Goal: Ask a question: Seek information or help from site administrators or community

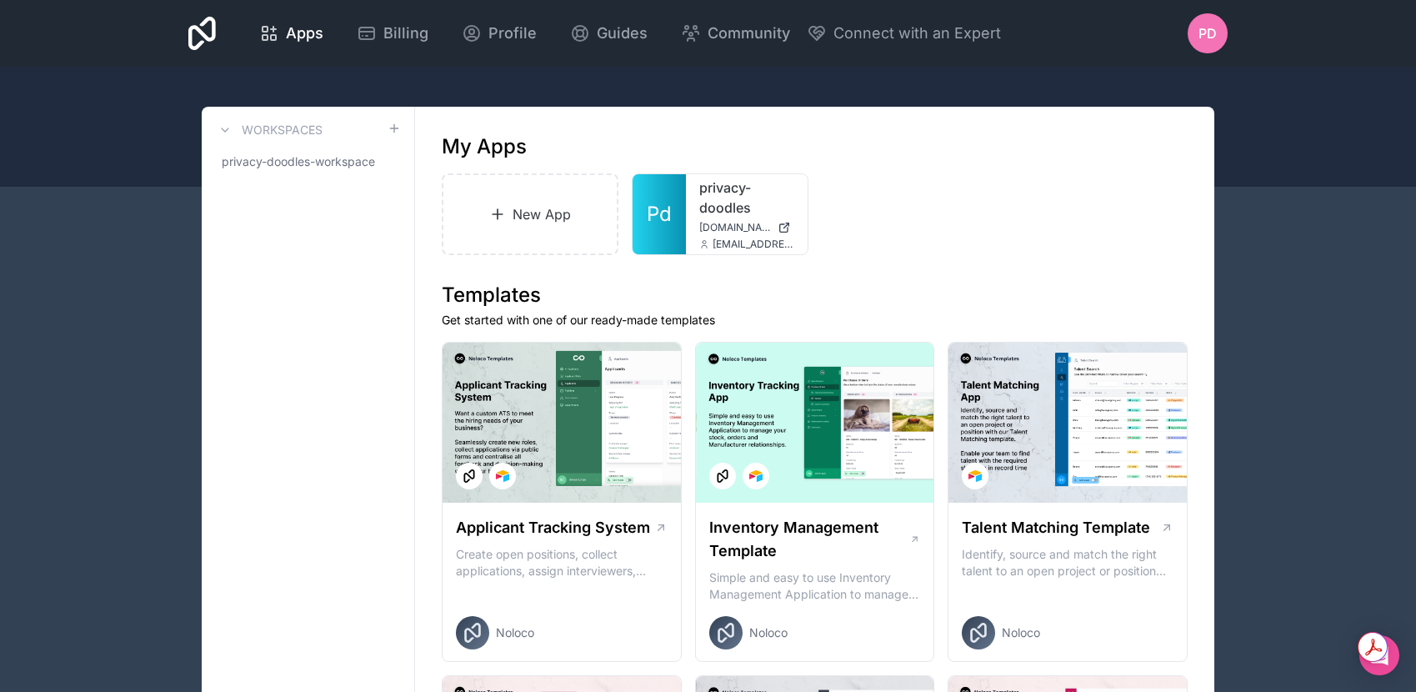
click at [1197, 32] on div "PD" at bounding box center [1207, 33] width 40 height 40
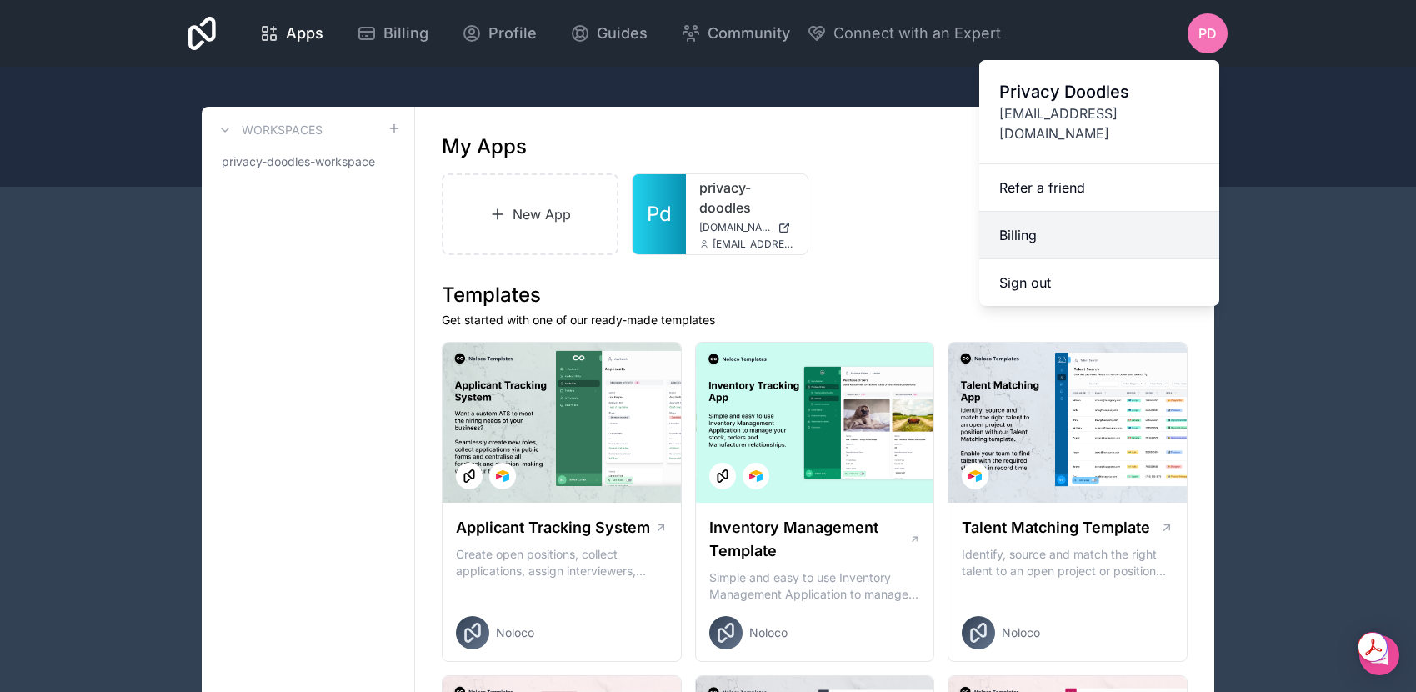
click at [1069, 218] on link "Billing" at bounding box center [1099, 235] width 240 height 47
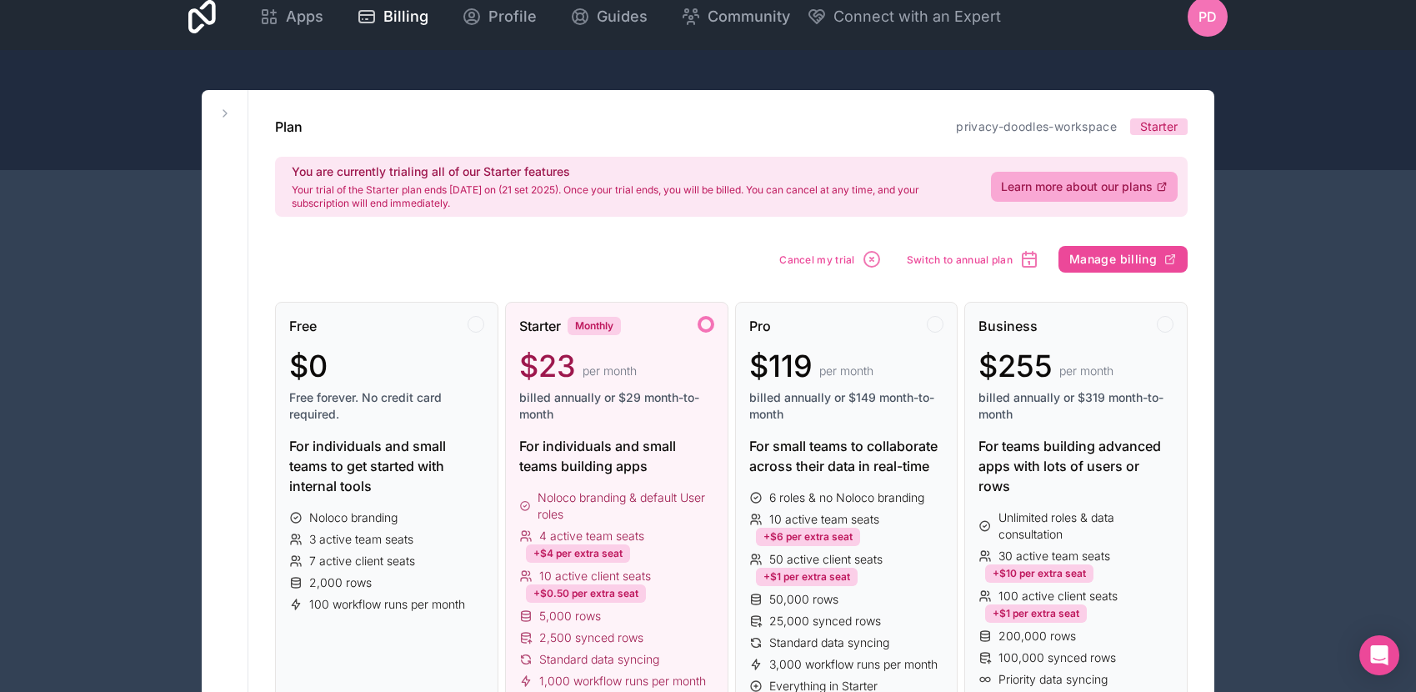
scroll to position [22, 0]
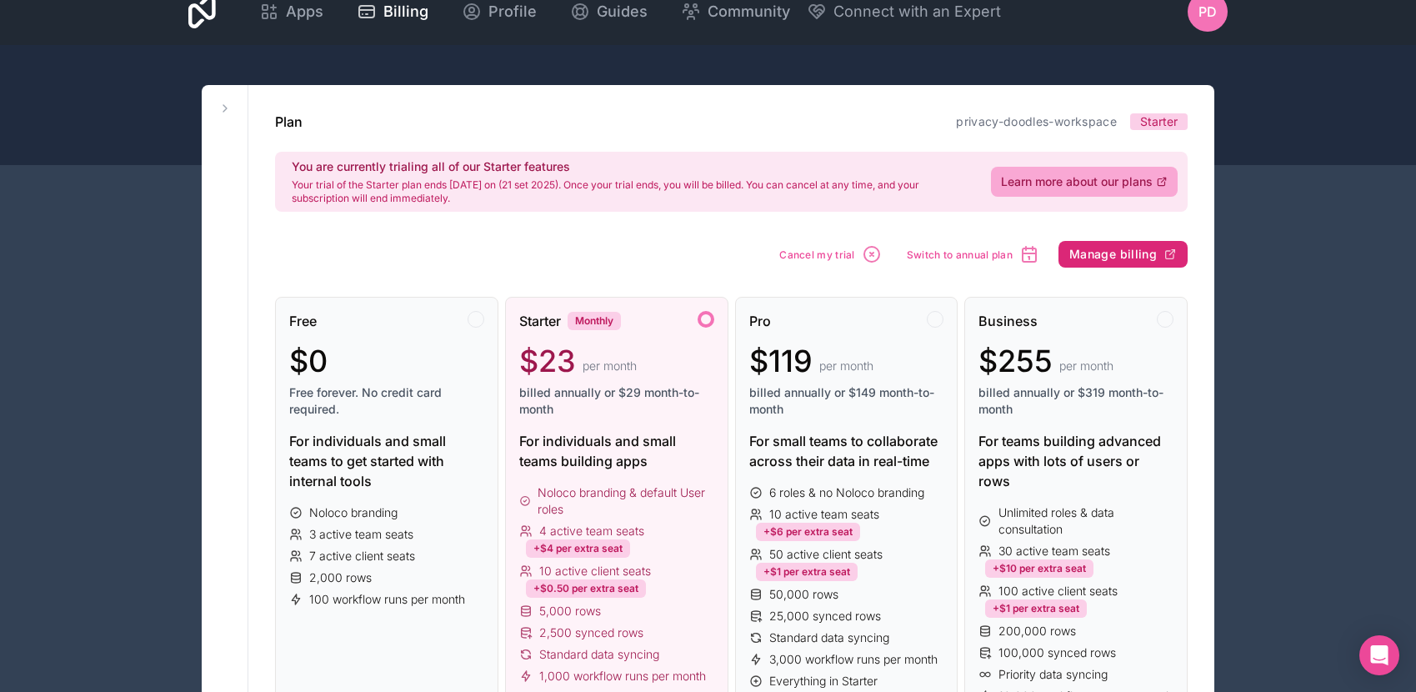
click at [1086, 251] on span "Manage billing" at bounding box center [1112, 254] width 87 height 15
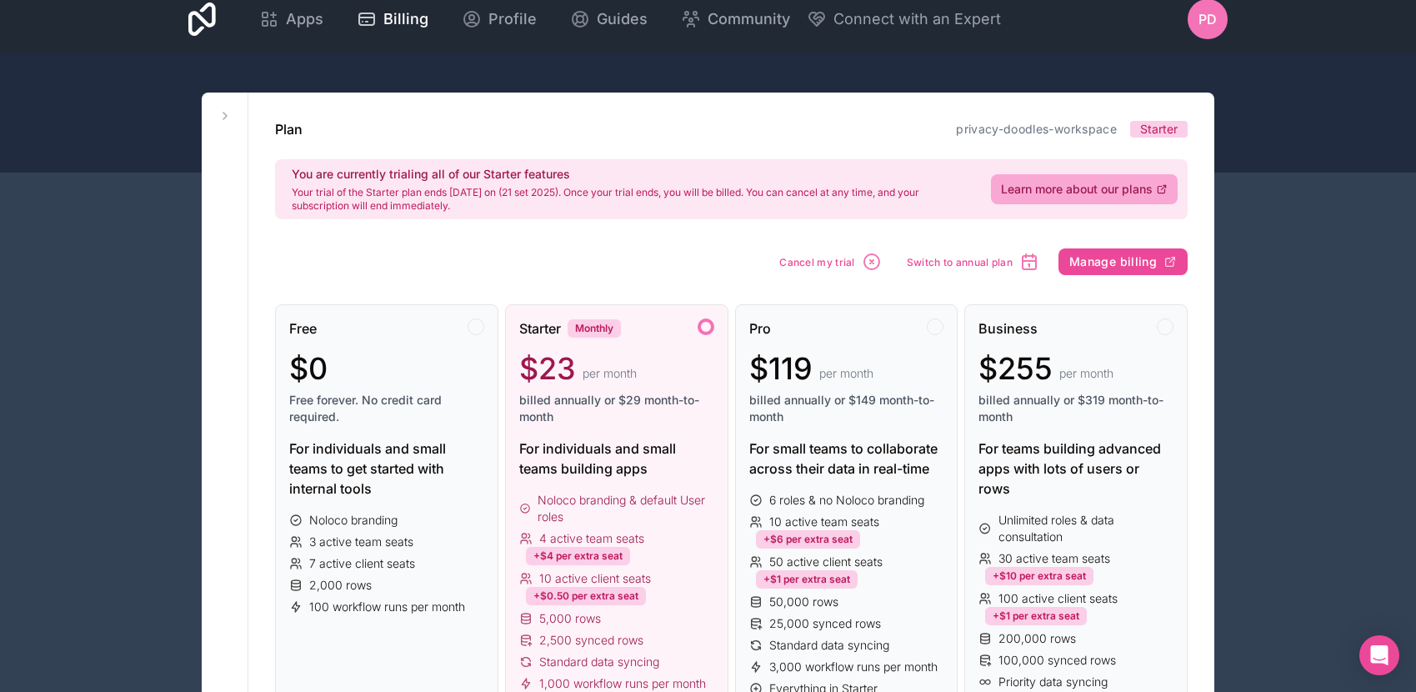
scroll to position [16, 0]
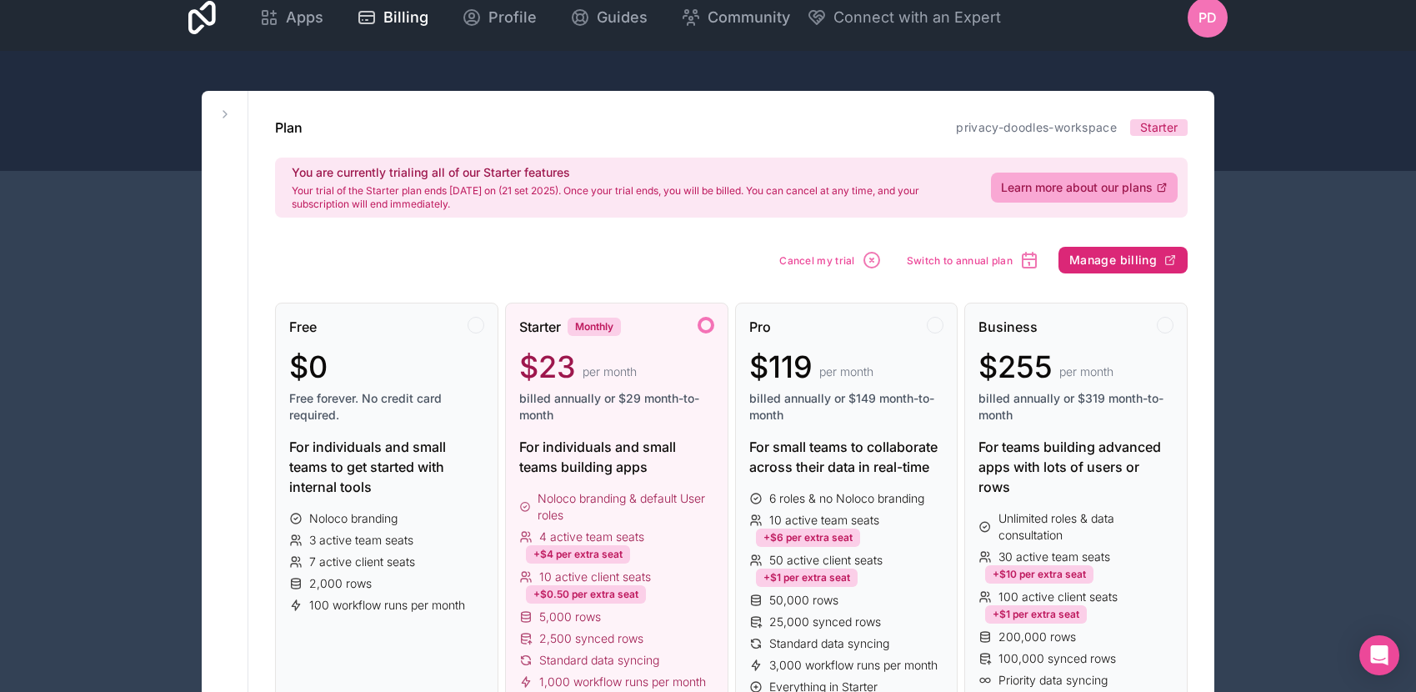
click at [1111, 267] on button "Manage billing" at bounding box center [1122, 260] width 129 height 27
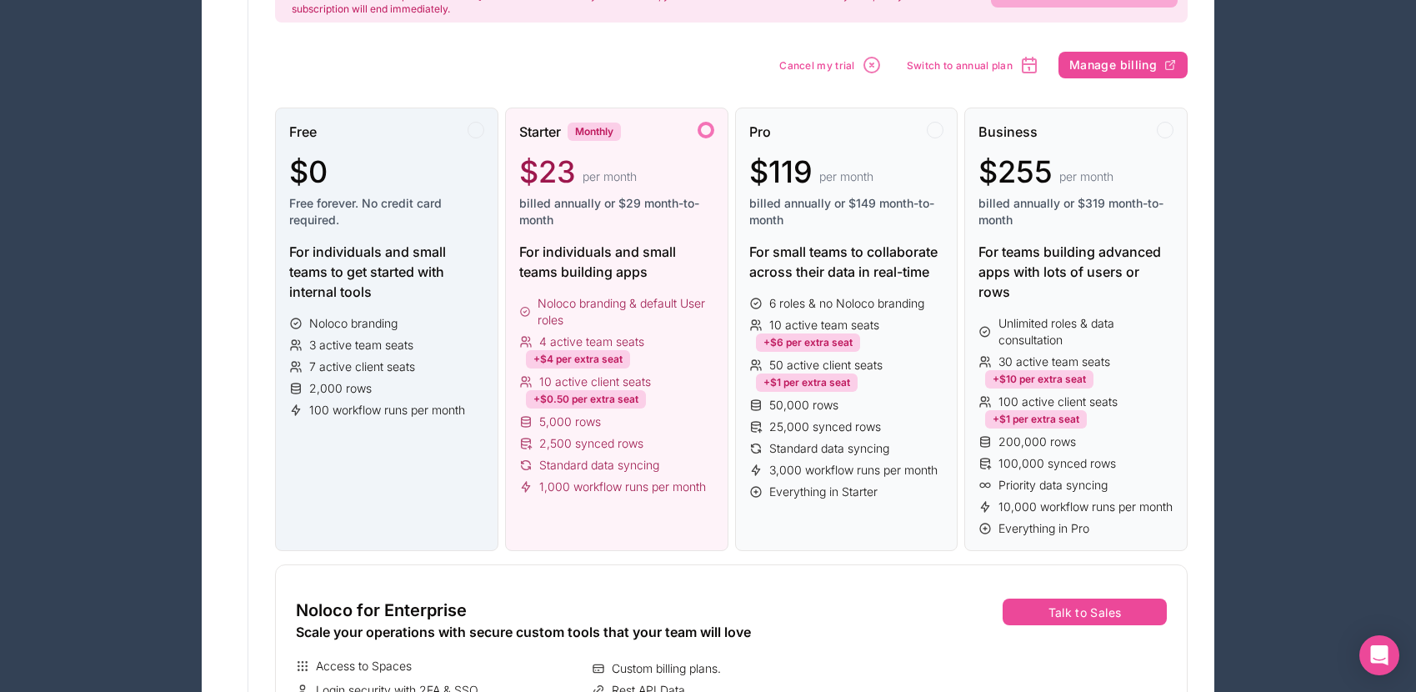
scroll to position [178, 0]
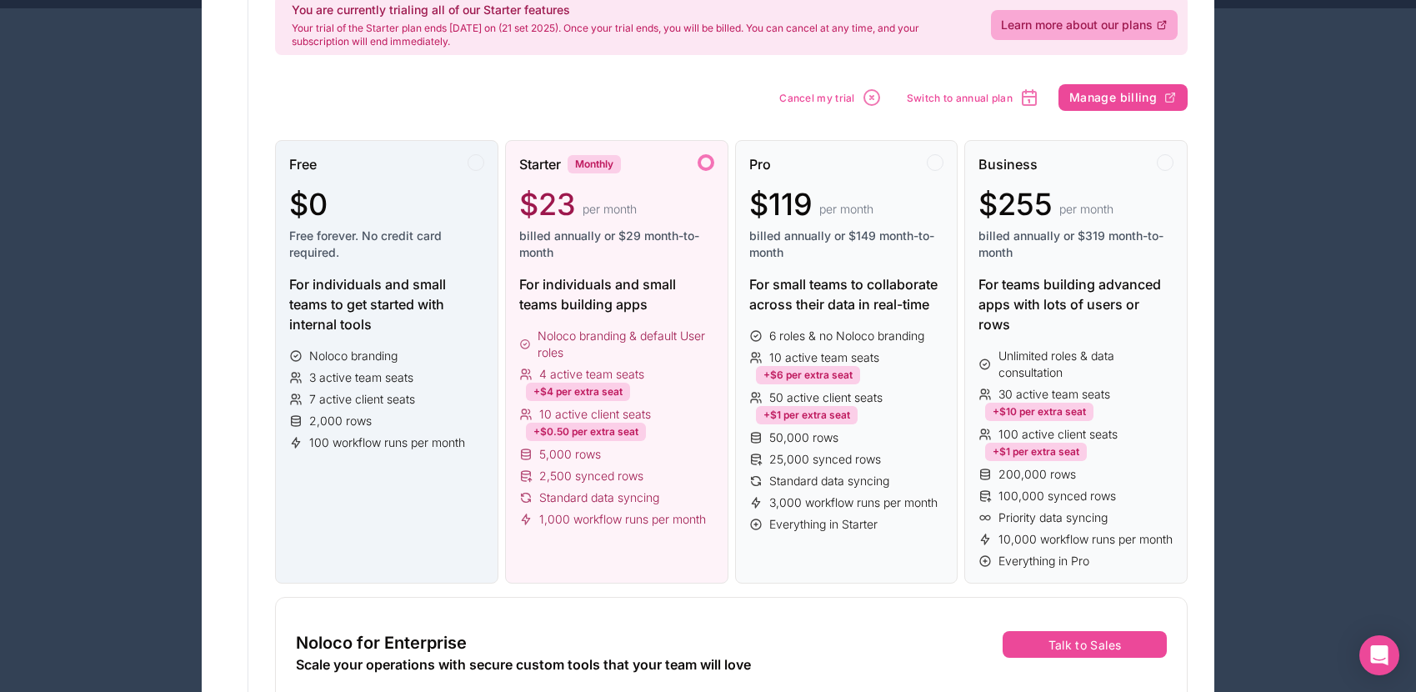
click at [383, 217] on div "$0" at bounding box center [386, 203] width 195 height 33
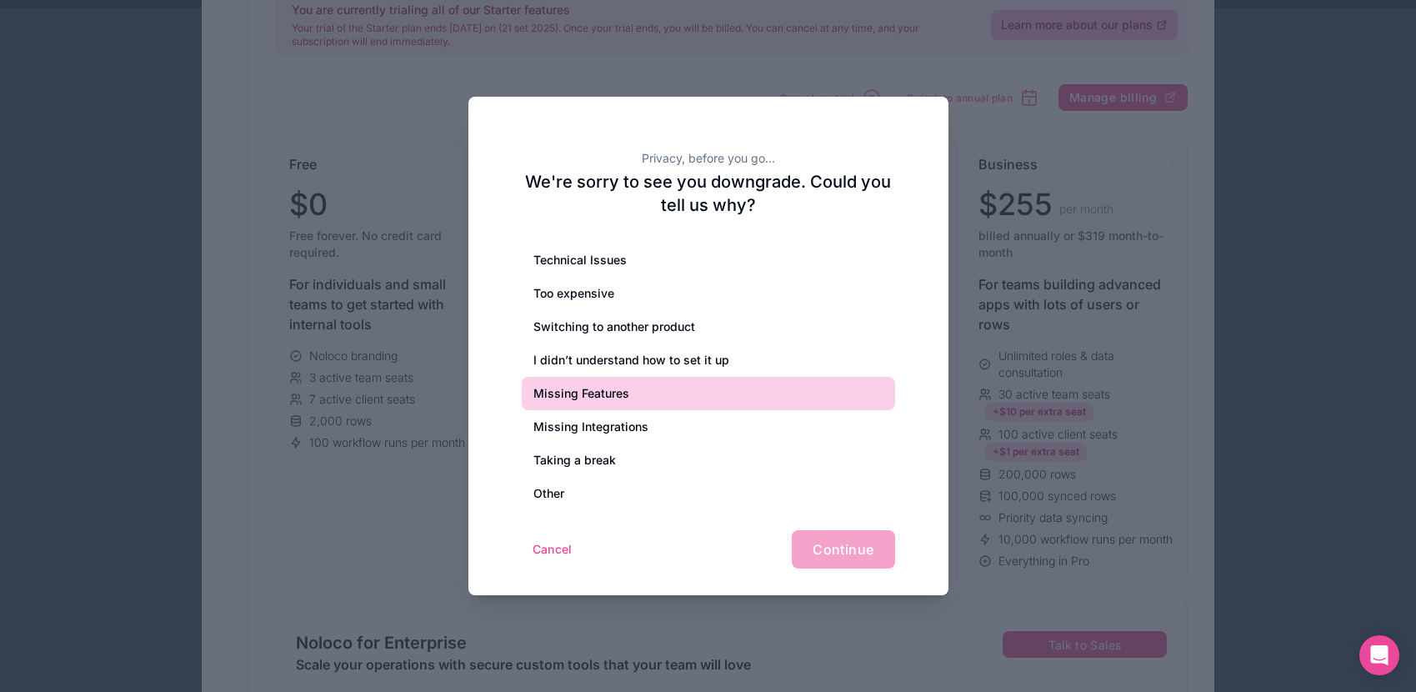
click at [769, 391] on div "Missing Features" at bounding box center [708, 393] width 373 height 33
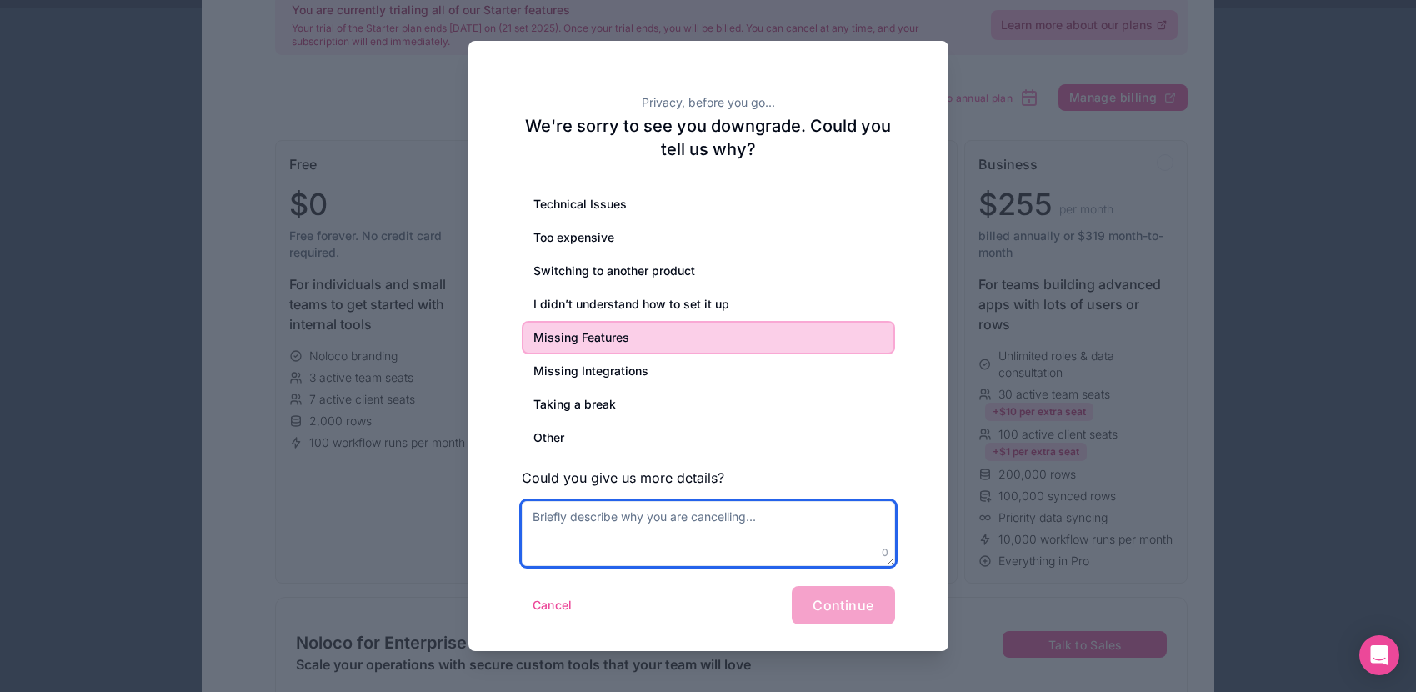
click at [714, 518] on textarea at bounding box center [708, 533] width 373 height 65
type textarea "No"
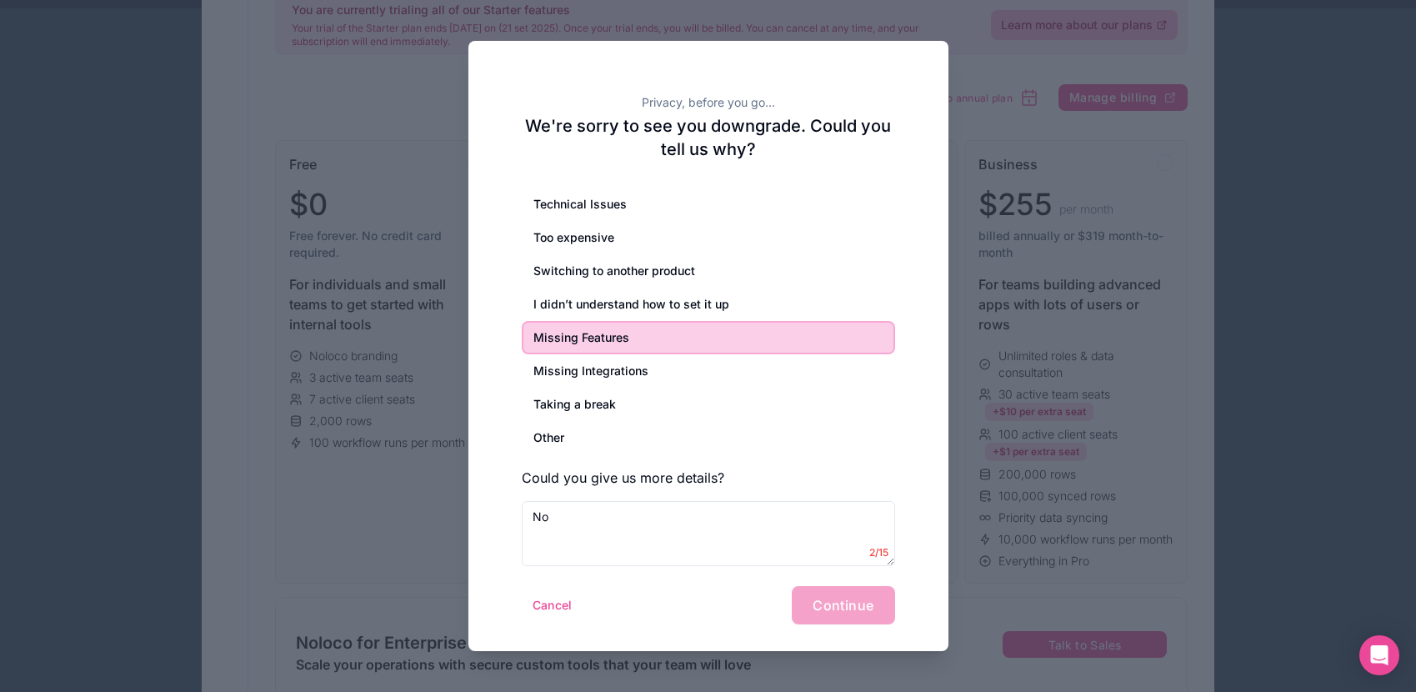
click at [907, 575] on div "Privacy, before you go... We're sorry to see you downgrade. Could you tell us w…" at bounding box center [708, 346] width 480 height 610
click at [552, 597] on button "Cancel" at bounding box center [553, 605] width 62 height 27
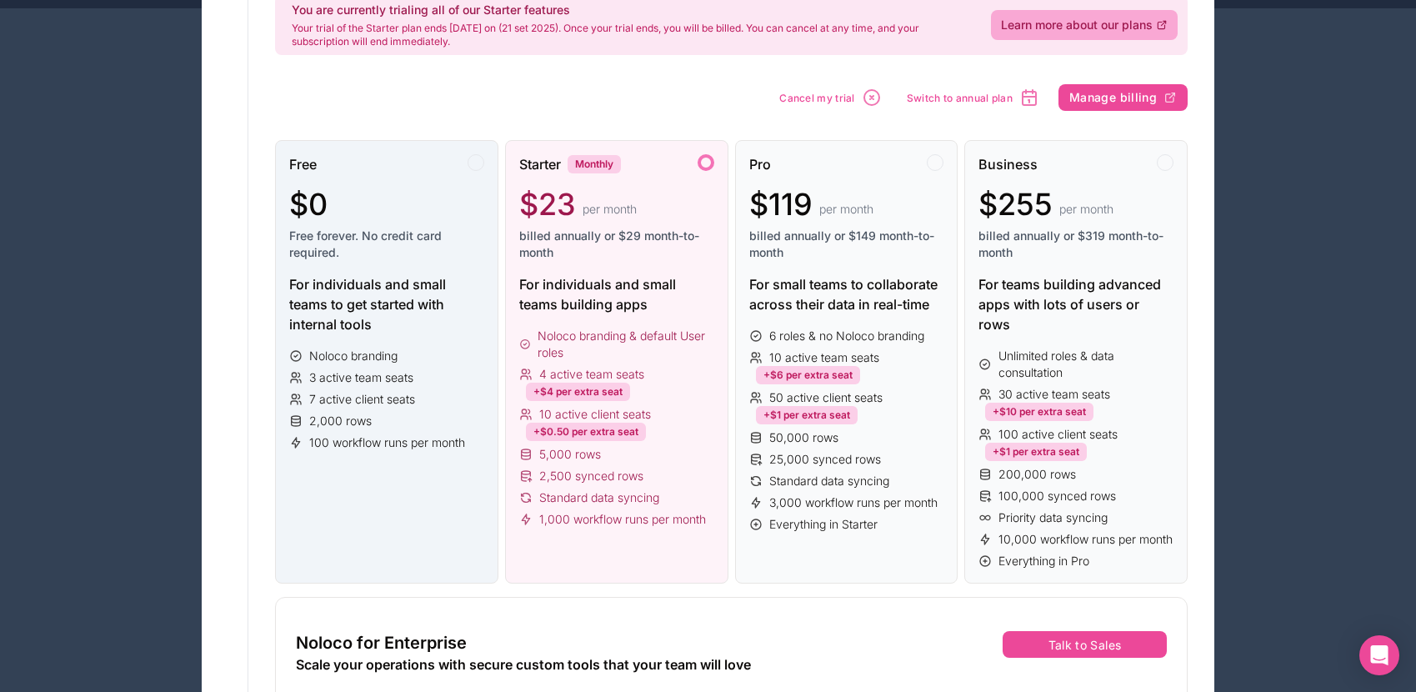
click at [368, 367] on div "Noloco branding 3 active team seats 7 active client seats 2,000 rows 100 workfl…" at bounding box center [386, 398] width 195 height 103
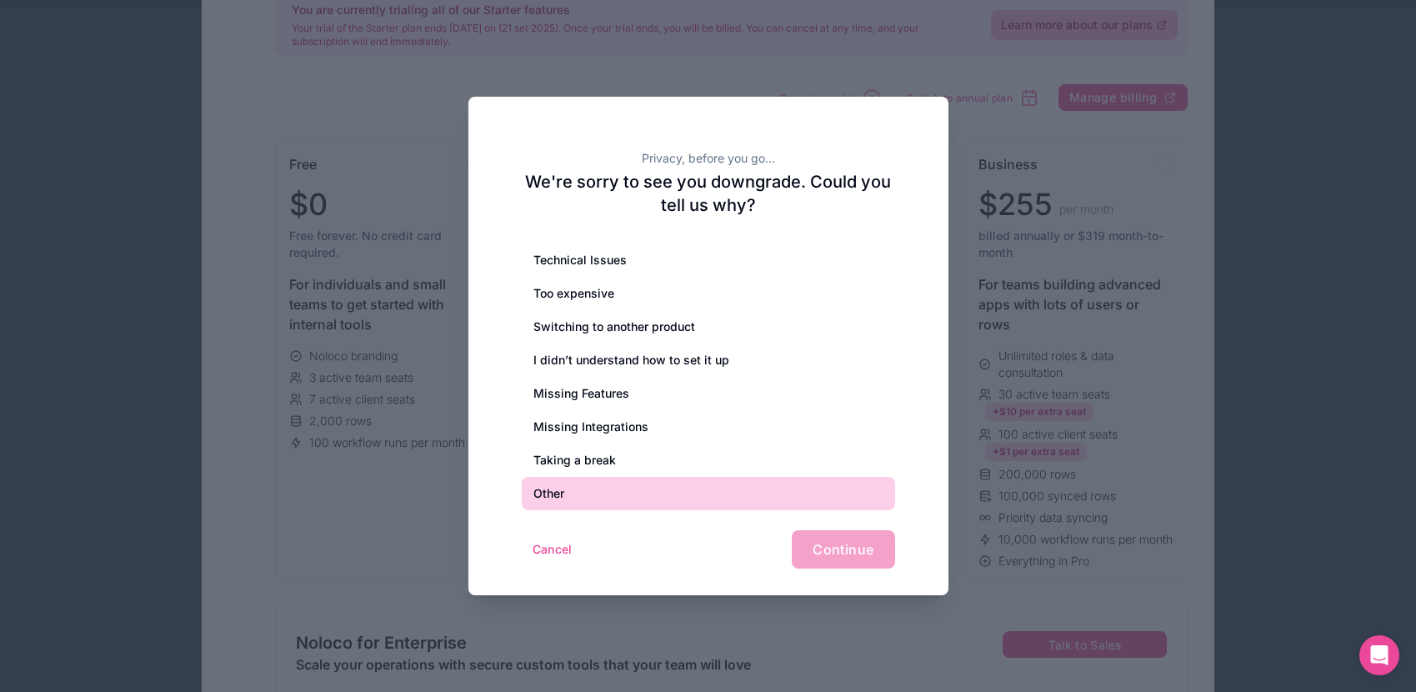
click at [559, 486] on div "Other" at bounding box center [708, 493] width 373 height 33
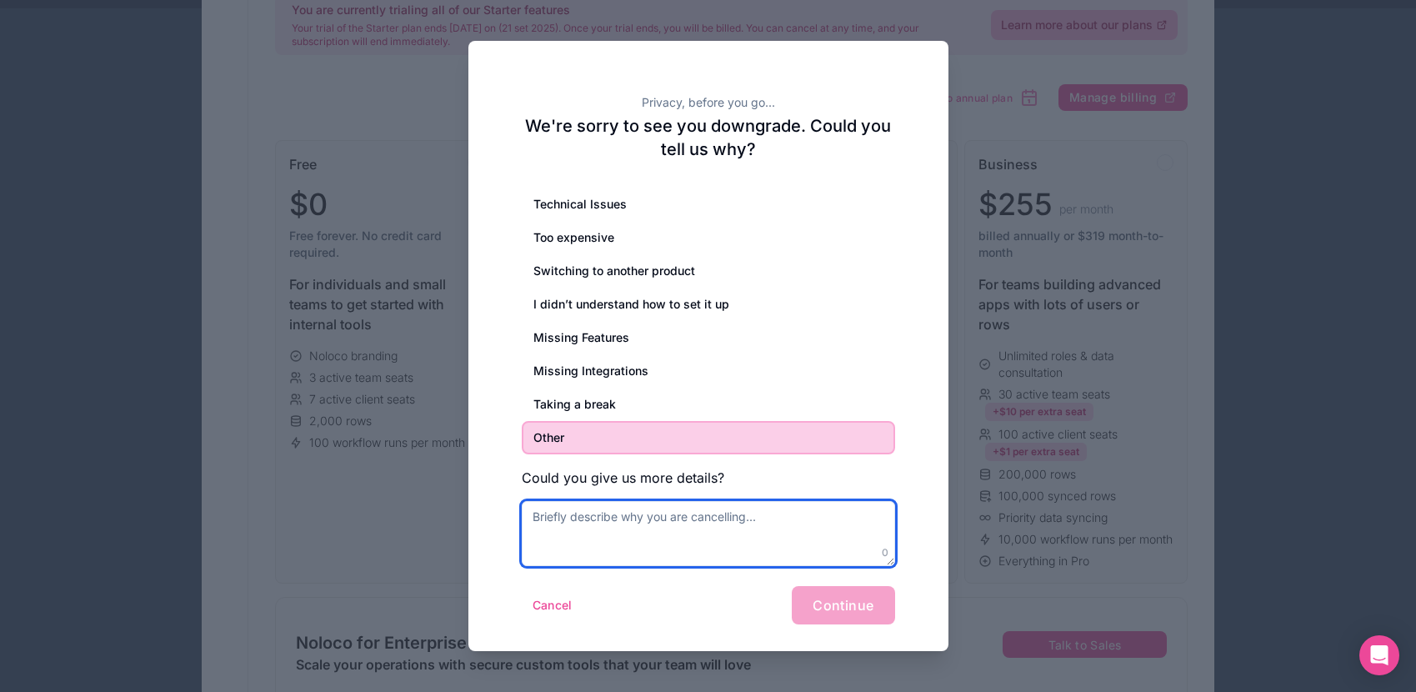
click at [774, 538] on textarea at bounding box center [708, 533] width 373 height 65
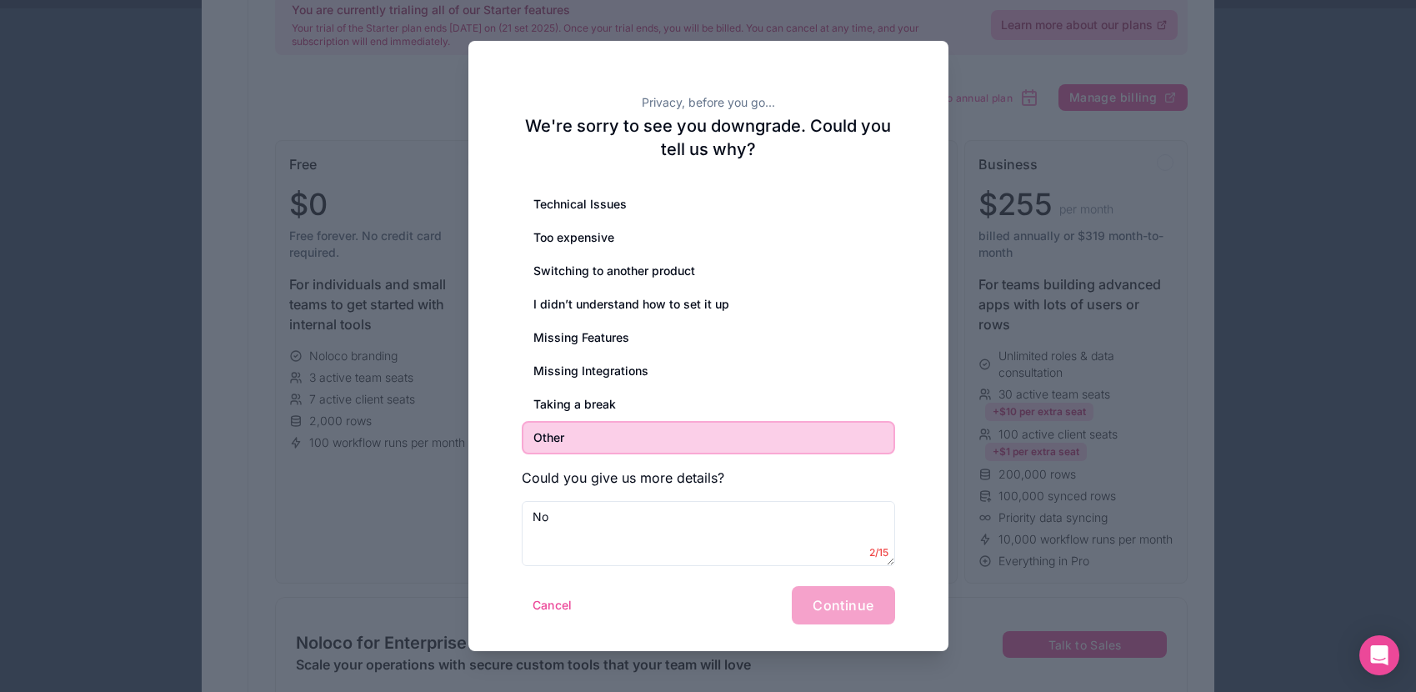
click at [912, 542] on div "Privacy, before you go... We're sorry to see you downgrade. Could you tell us w…" at bounding box center [708, 346] width 480 height 610
click at [850, 599] on div "Cancel Continue" at bounding box center [708, 605] width 373 height 38
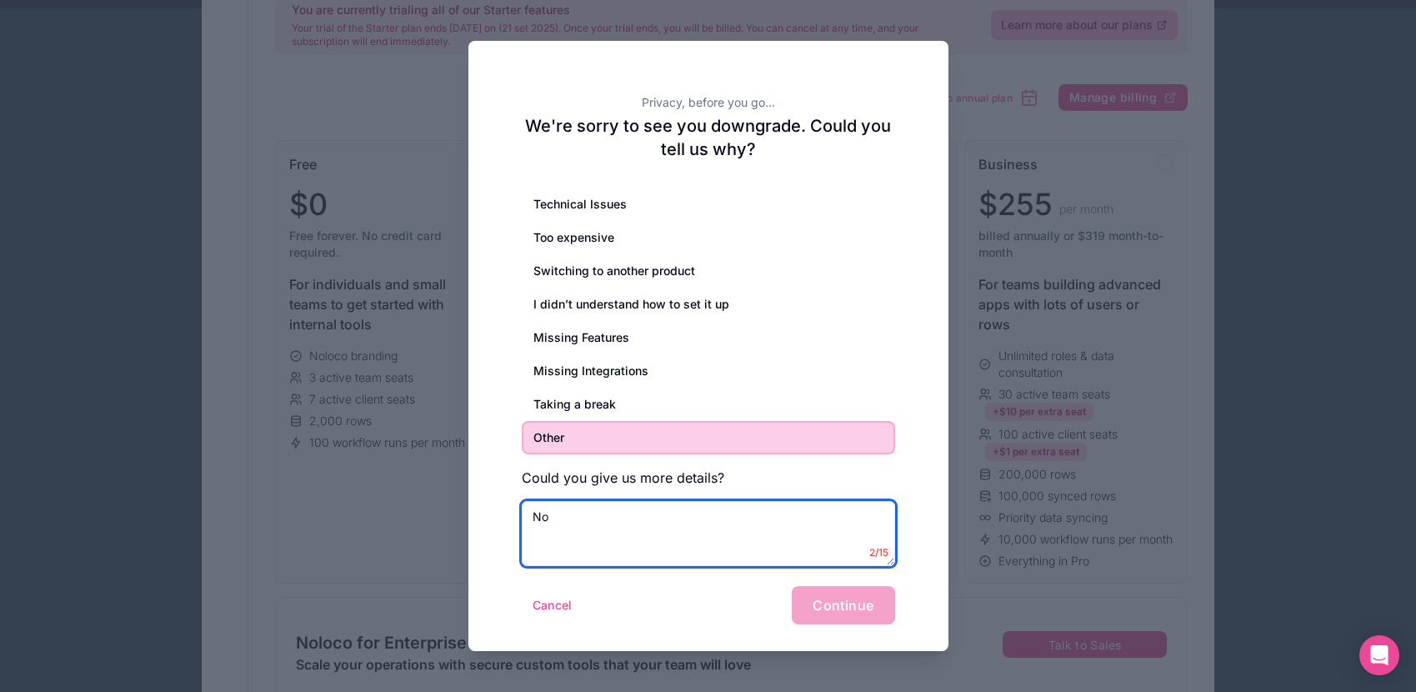
click at [597, 522] on textarea "No" at bounding box center [708, 533] width 373 height 65
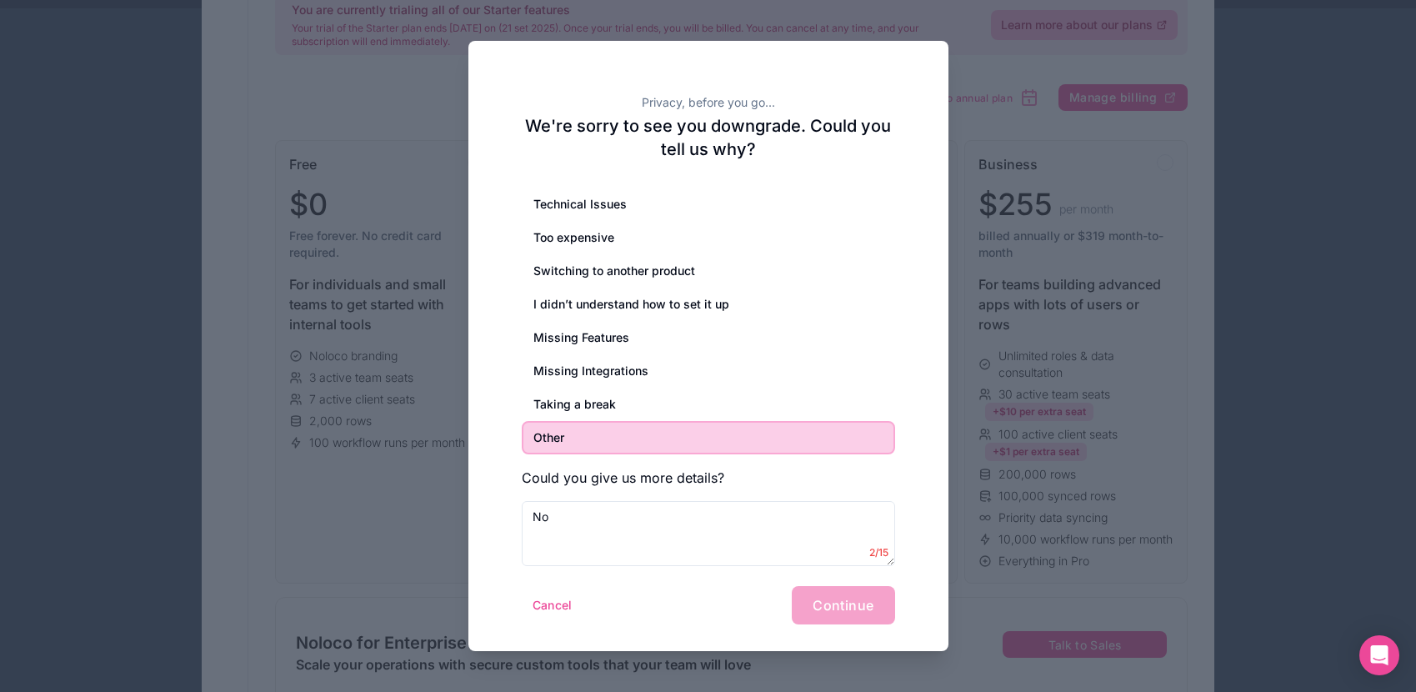
click at [597, 434] on div "Other" at bounding box center [708, 437] width 373 height 33
click at [851, 616] on div "Cancel Continue" at bounding box center [708, 605] width 373 height 38
click at [700, 484] on h3 "Could you give us more details?" at bounding box center [708, 477] width 373 height 20
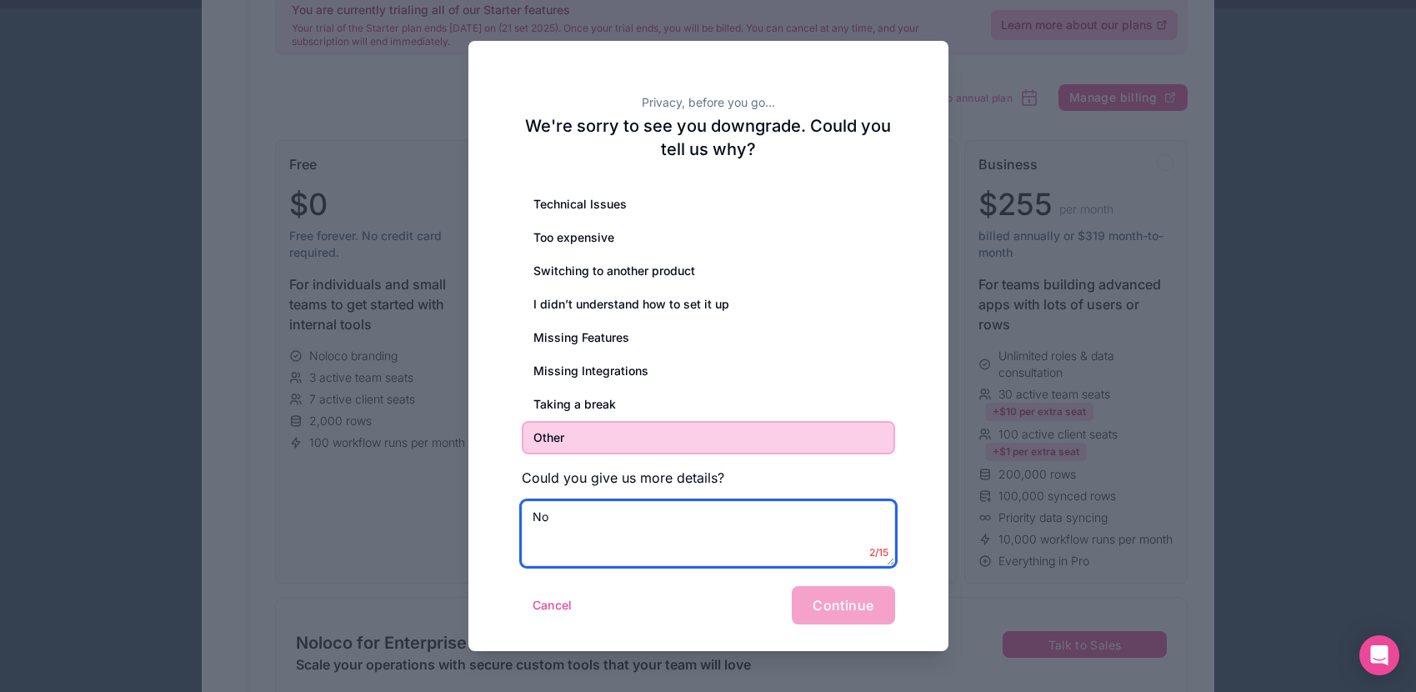
click at [623, 522] on textarea "No" at bounding box center [708, 533] width 373 height 65
type textarea "No I just want to cancel."
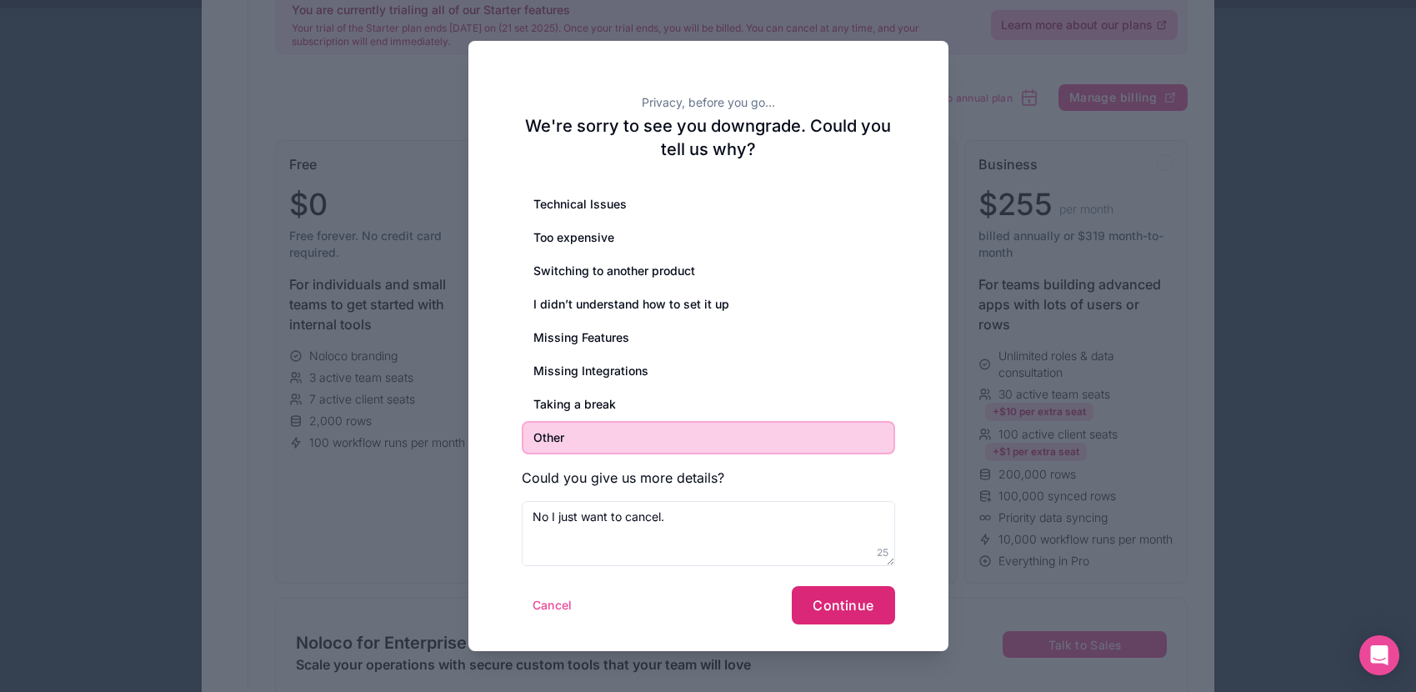
click at [844, 603] on span "Continue" at bounding box center [842, 605] width 61 height 17
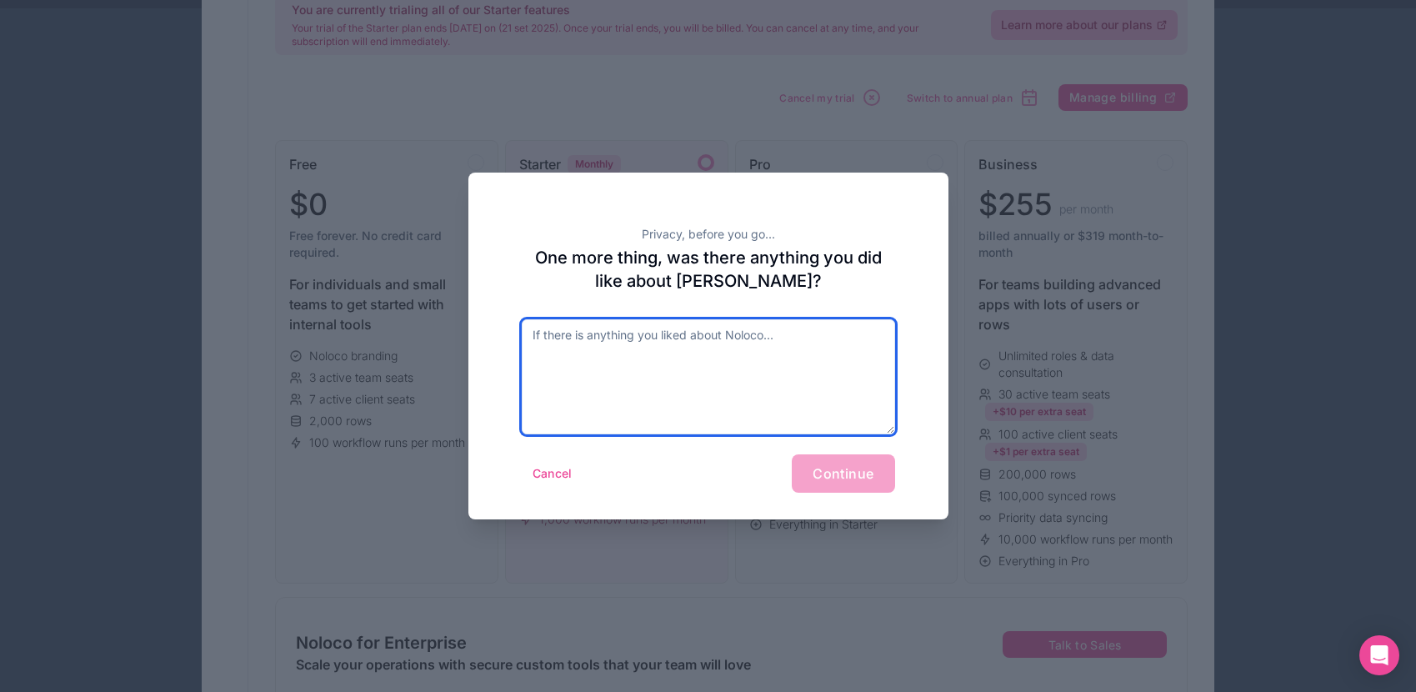
click at [662, 341] on textarea at bounding box center [708, 376] width 373 height 115
type textarea "I don't want to answer."
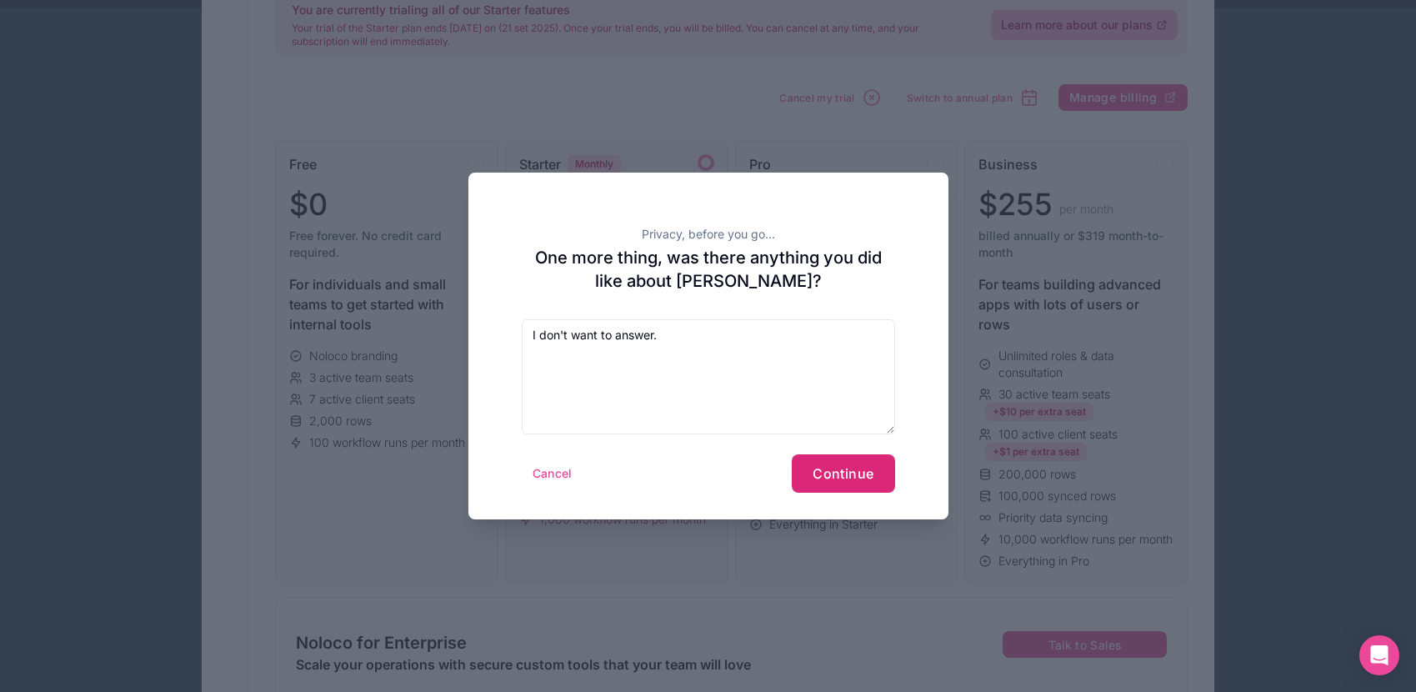
click at [869, 487] on button "Continue" at bounding box center [843, 473] width 102 height 38
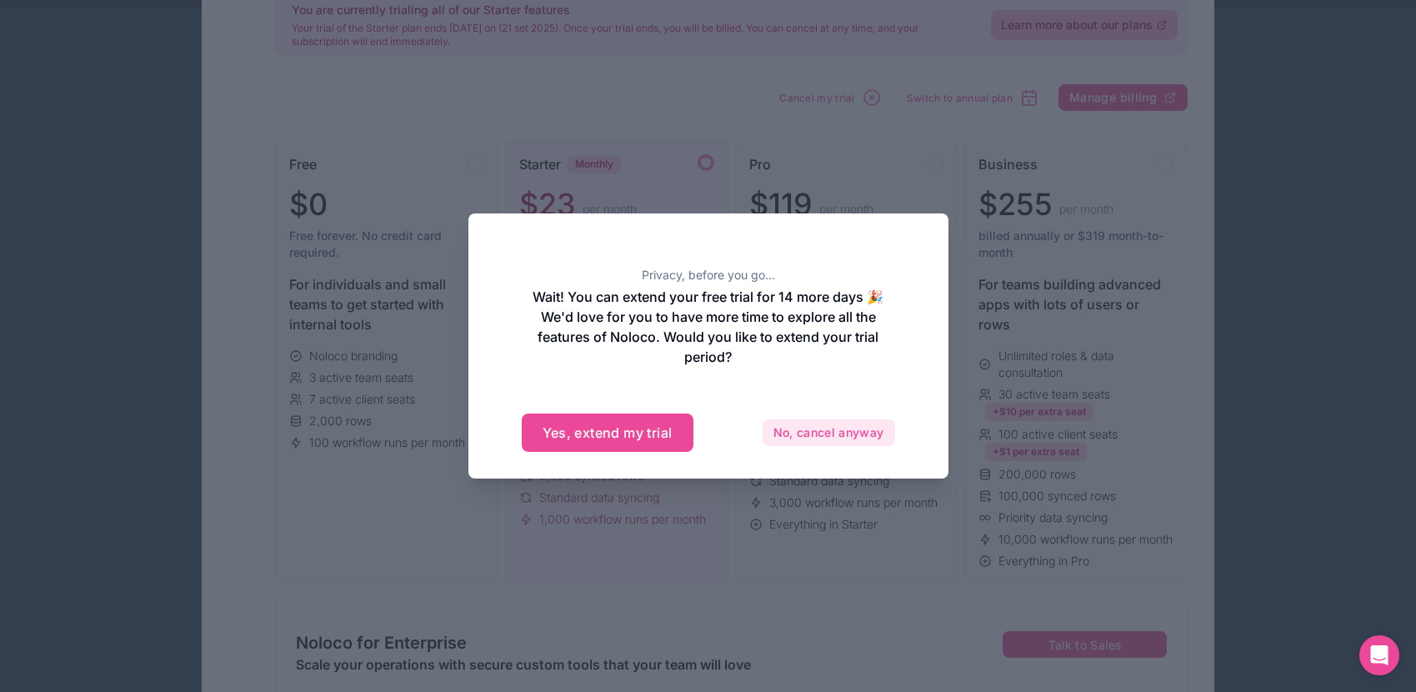
click at [836, 433] on button "No, cancel anyway" at bounding box center [828, 432] width 132 height 27
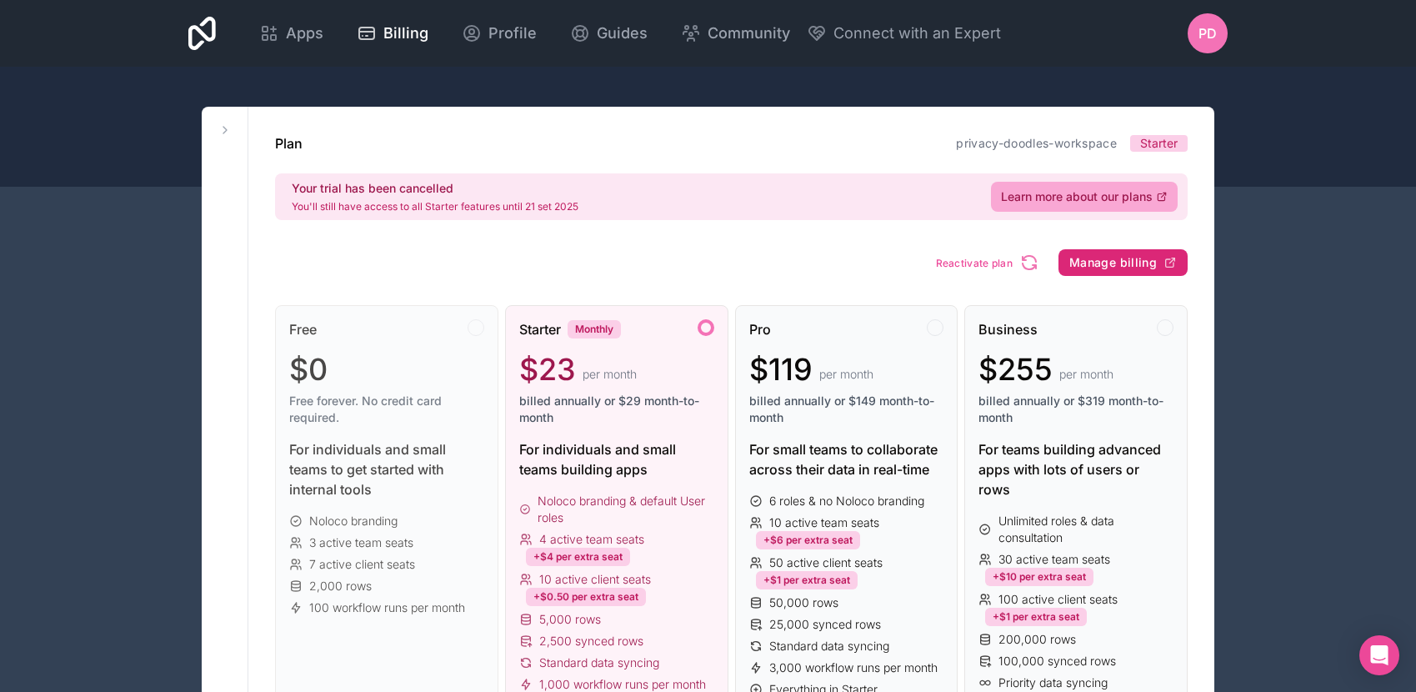
click at [1114, 271] on button "Manage billing" at bounding box center [1122, 262] width 129 height 27
click at [1223, 32] on div "PD" at bounding box center [1207, 33] width 40 height 40
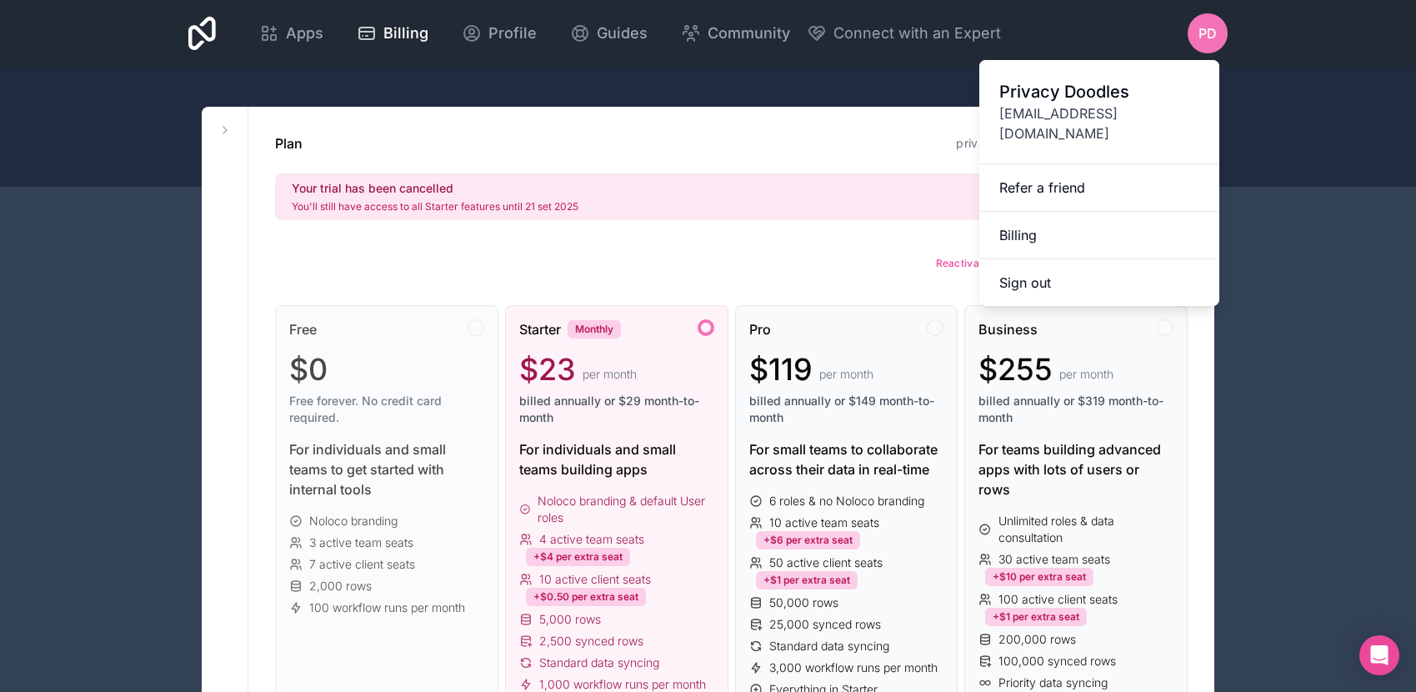
click at [1082, 109] on span "[EMAIL_ADDRESS][DOMAIN_NAME]" at bounding box center [1099, 123] width 200 height 40
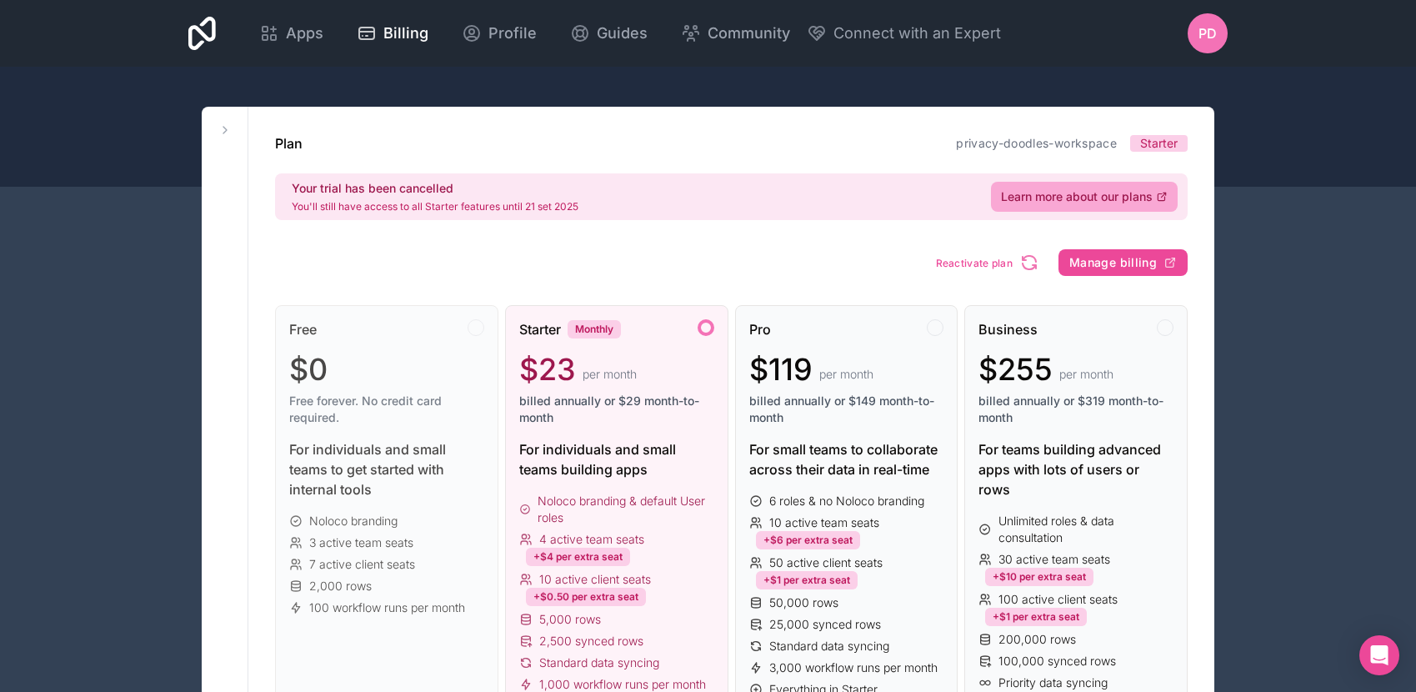
click at [1164, 150] on span "Starter" at bounding box center [1158, 143] width 37 height 17
click at [494, 31] on span "Profile" at bounding box center [512, 33] width 48 height 23
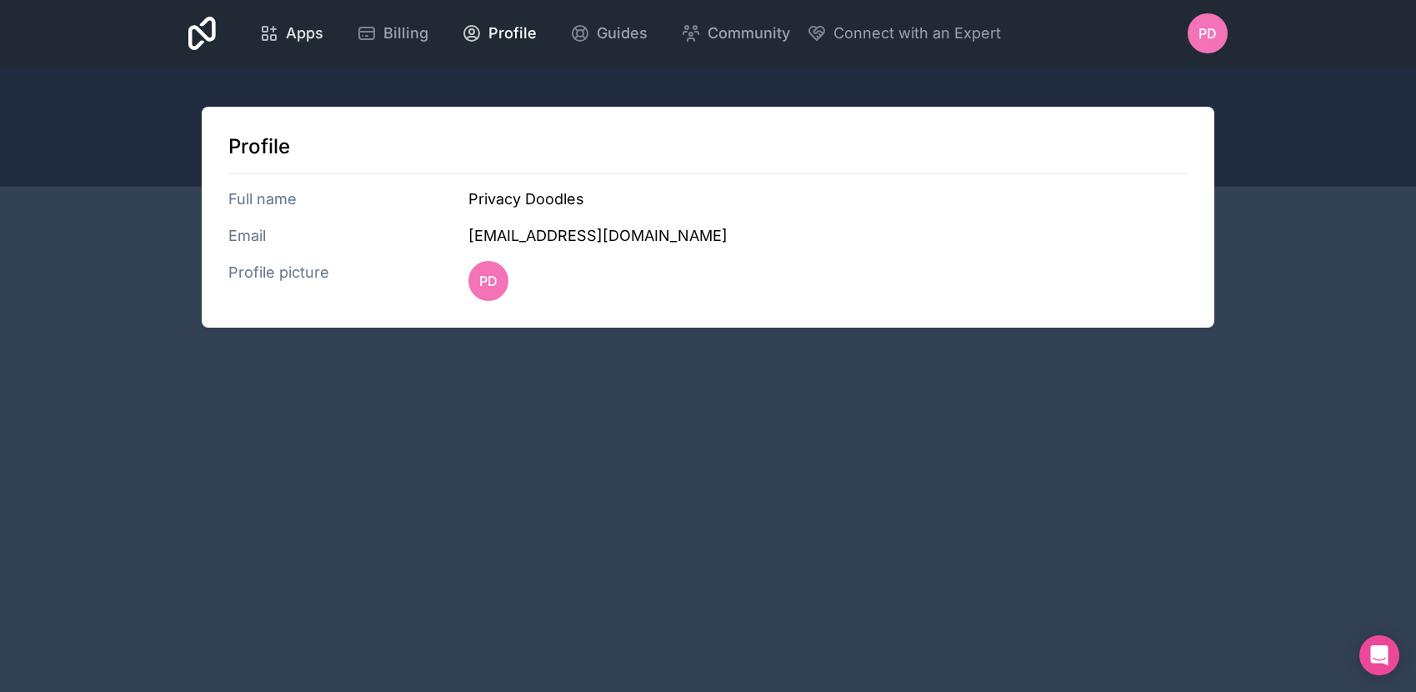
click at [303, 23] on span "Apps" at bounding box center [304, 33] width 37 height 23
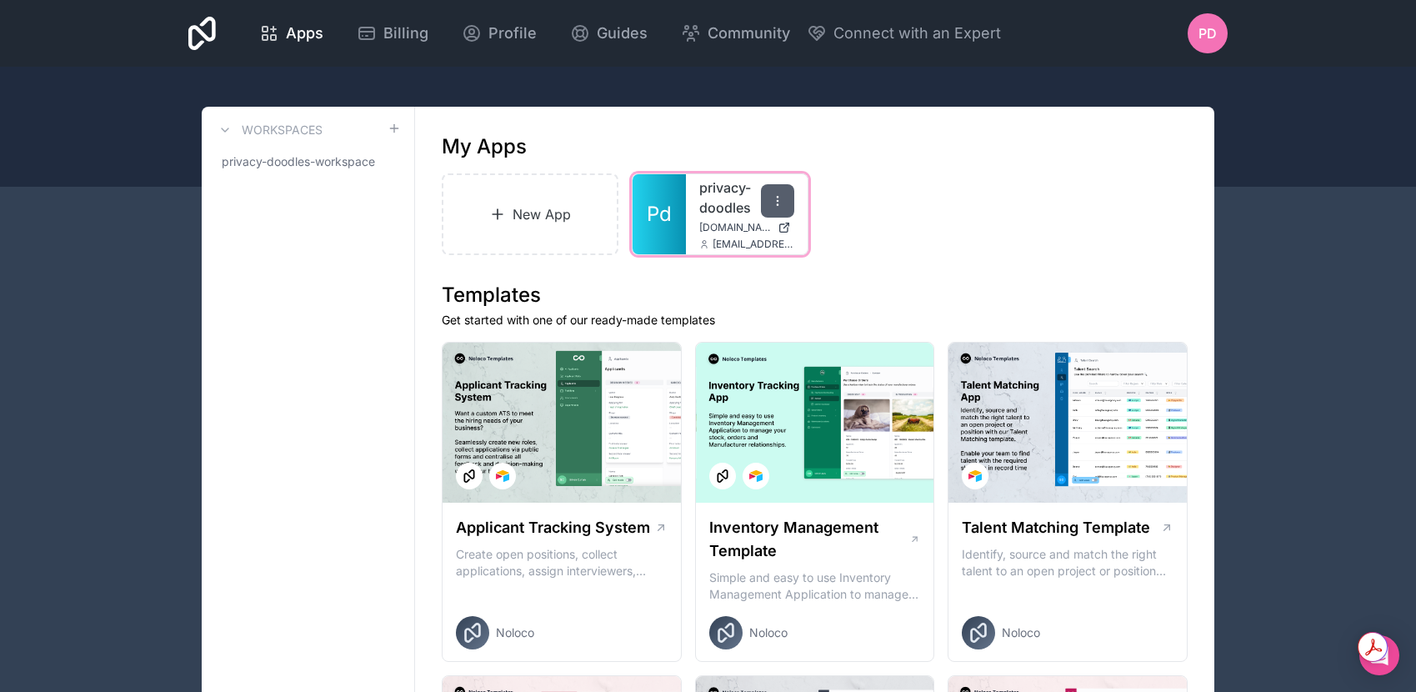
click at [767, 201] on div at bounding box center [777, 200] width 33 height 33
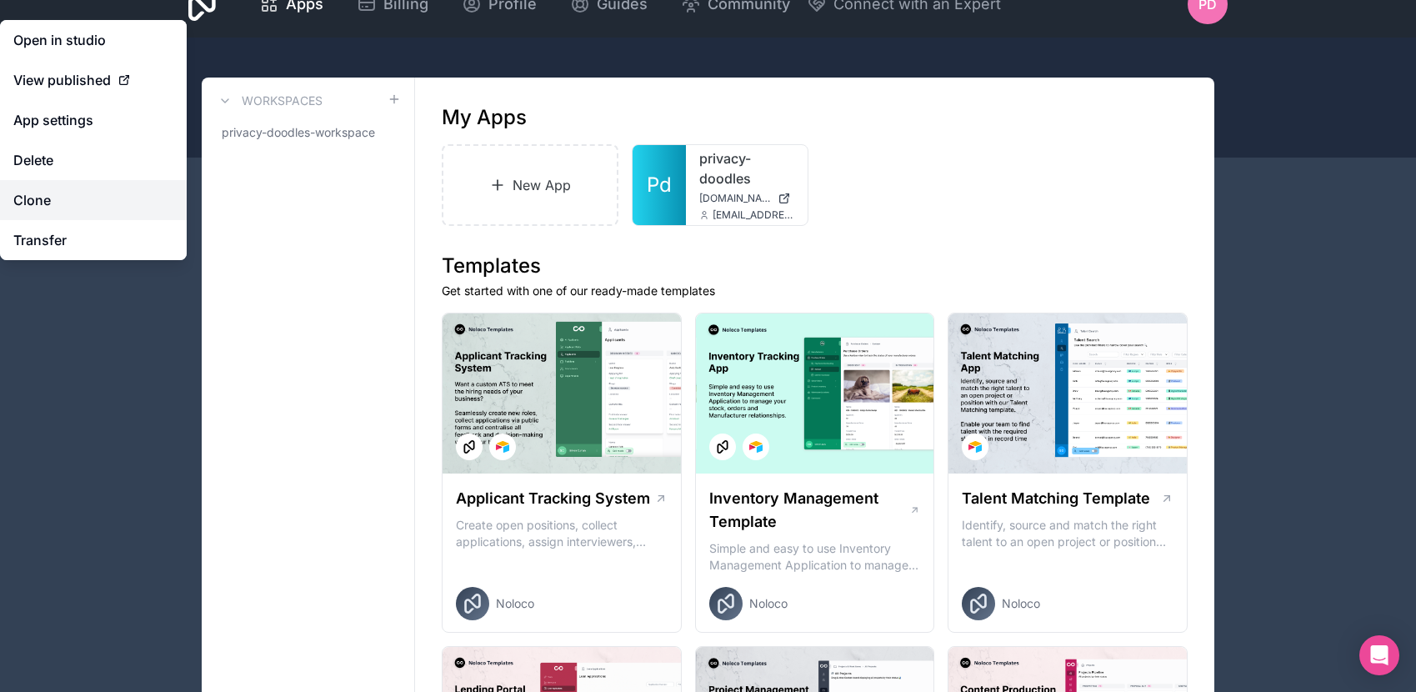
scroll to position [42, 0]
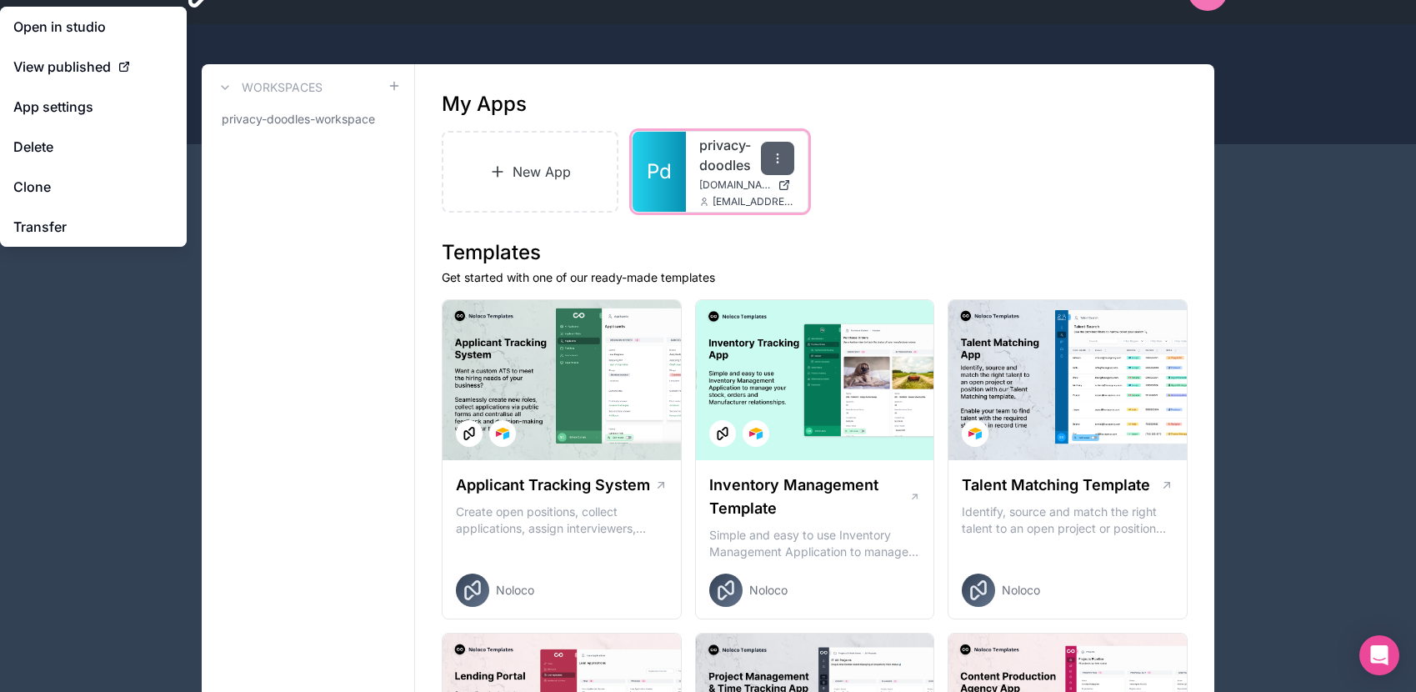
click at [778, 162] on icon at bounding box center [777, 158] width 13 height 13
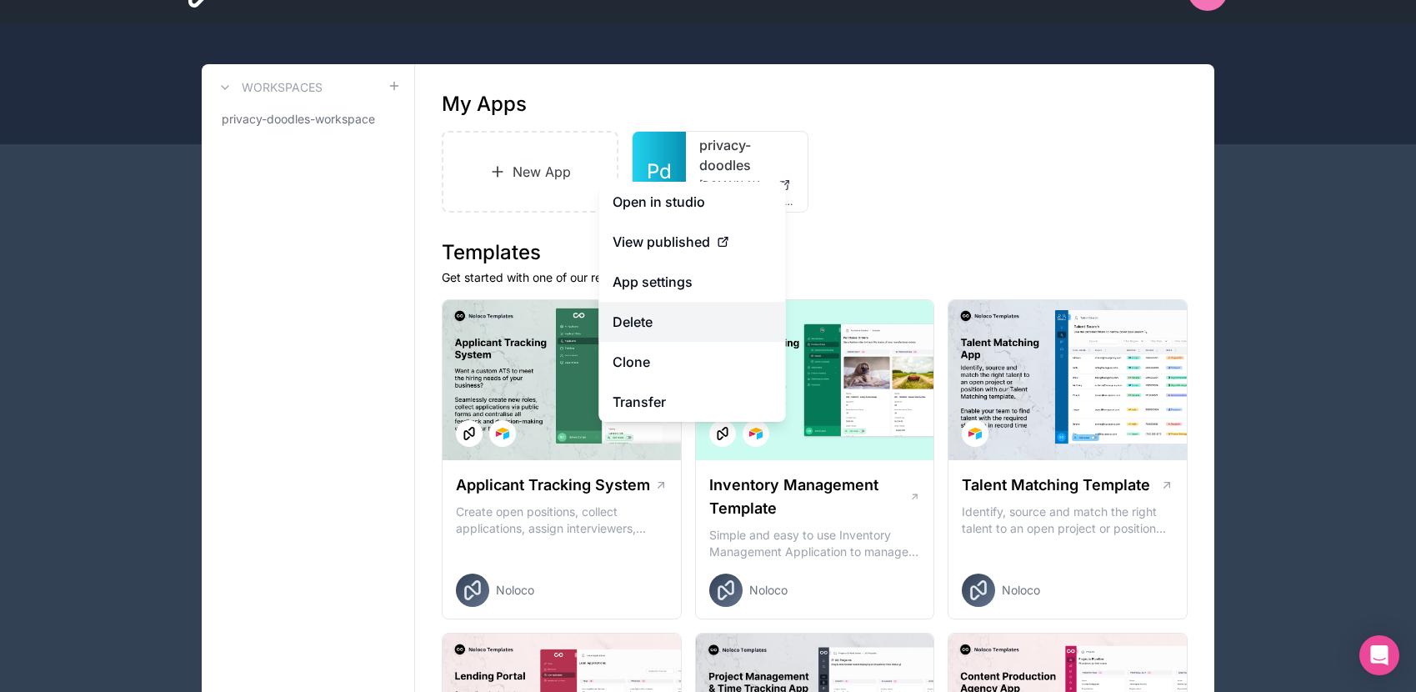
click at [667, 325] on button "Delete" at bounding box center [692, 322] width 187 height 40
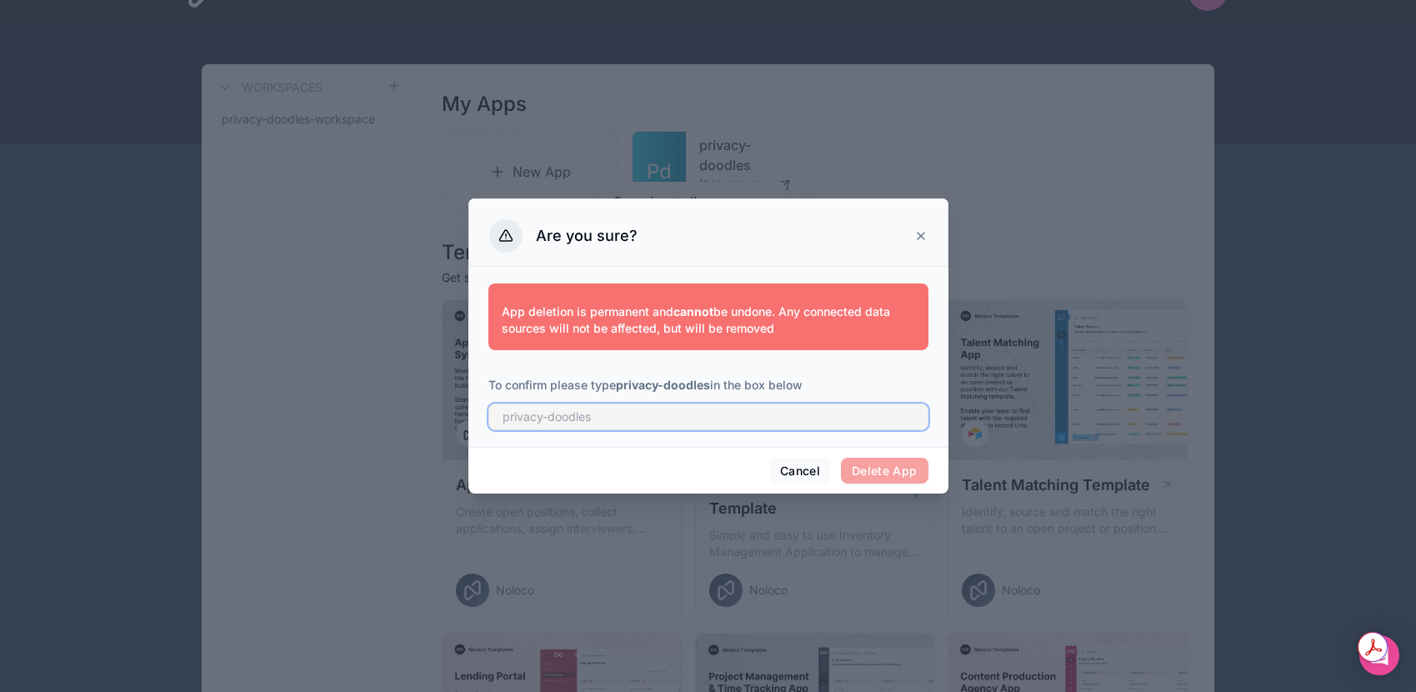
click at [701, 411] on input "text" at bounding box center [708, 416] width 440 height 27
type input "privacy-doodles"
click at [891, 470] on button "Delete App" at bounding box center [884, 470] width 87 height 27
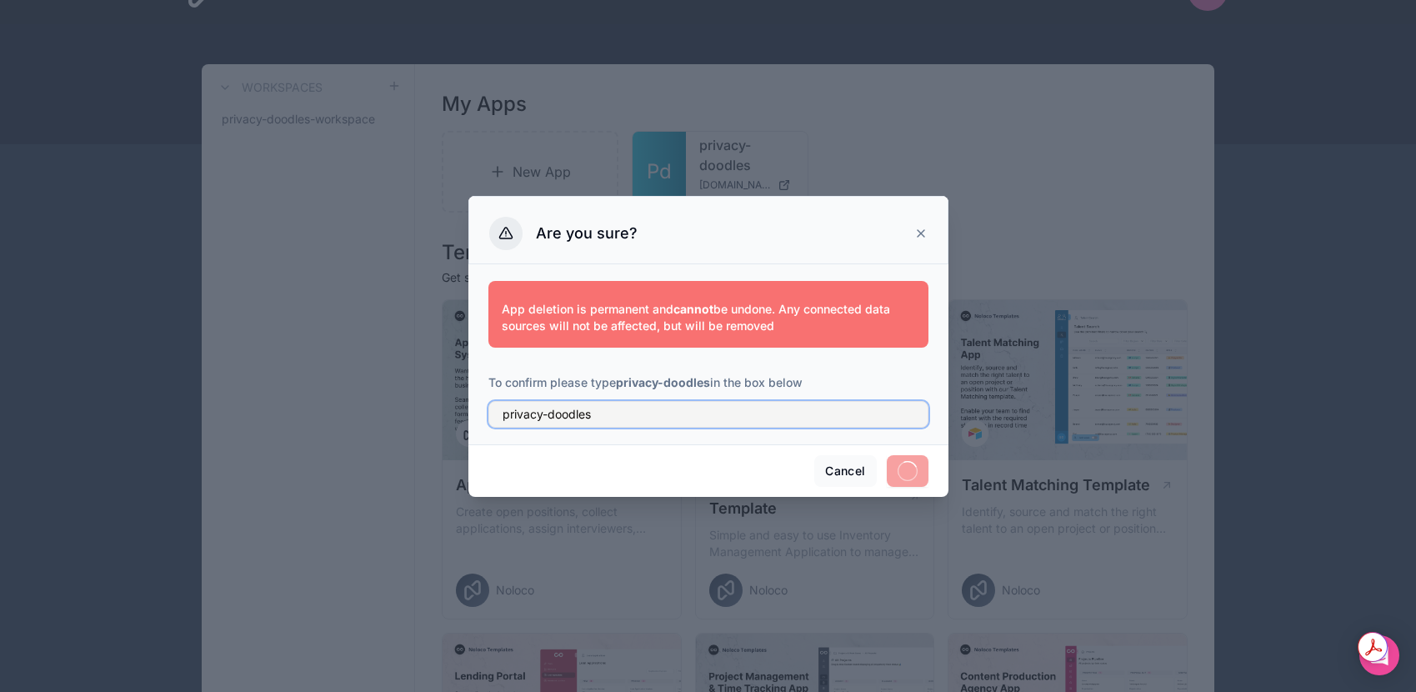
click at [723, 413] on input "privacy-doodles" at bounding box center [708, 414] width 440 height 27
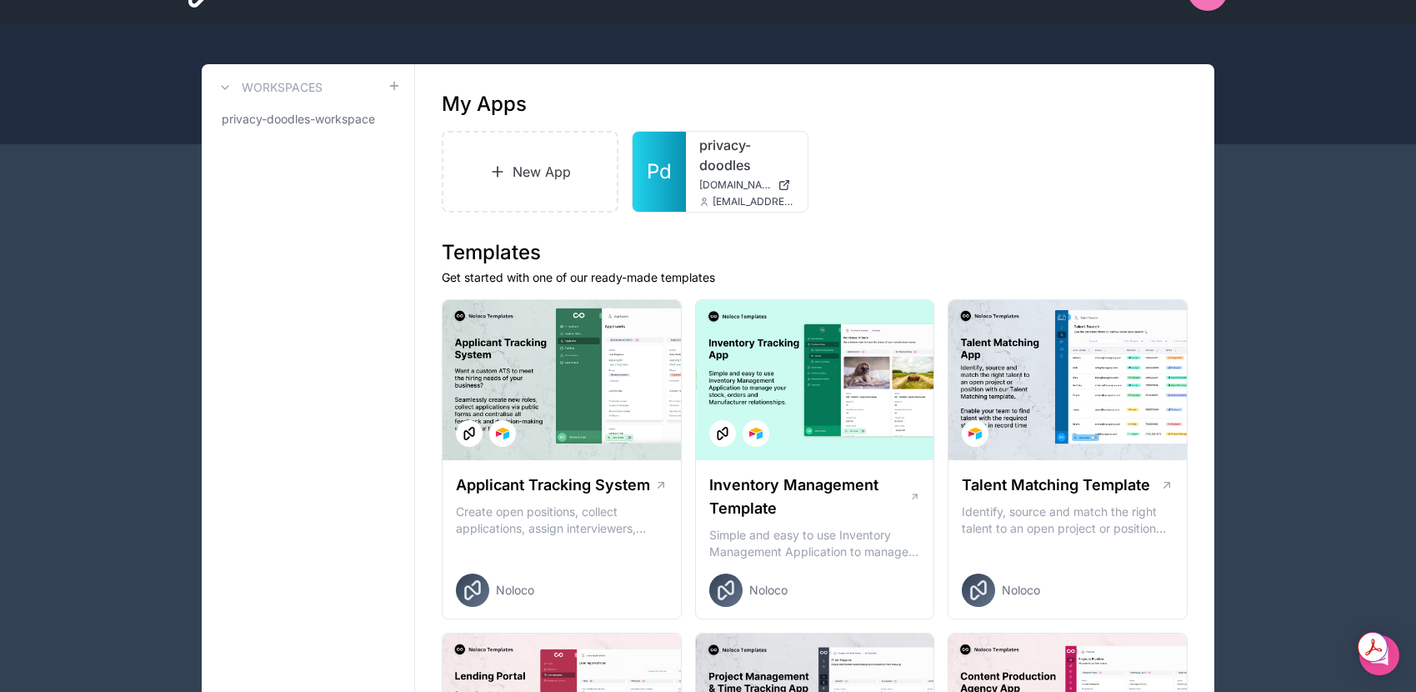
scroll to position [0, 0]
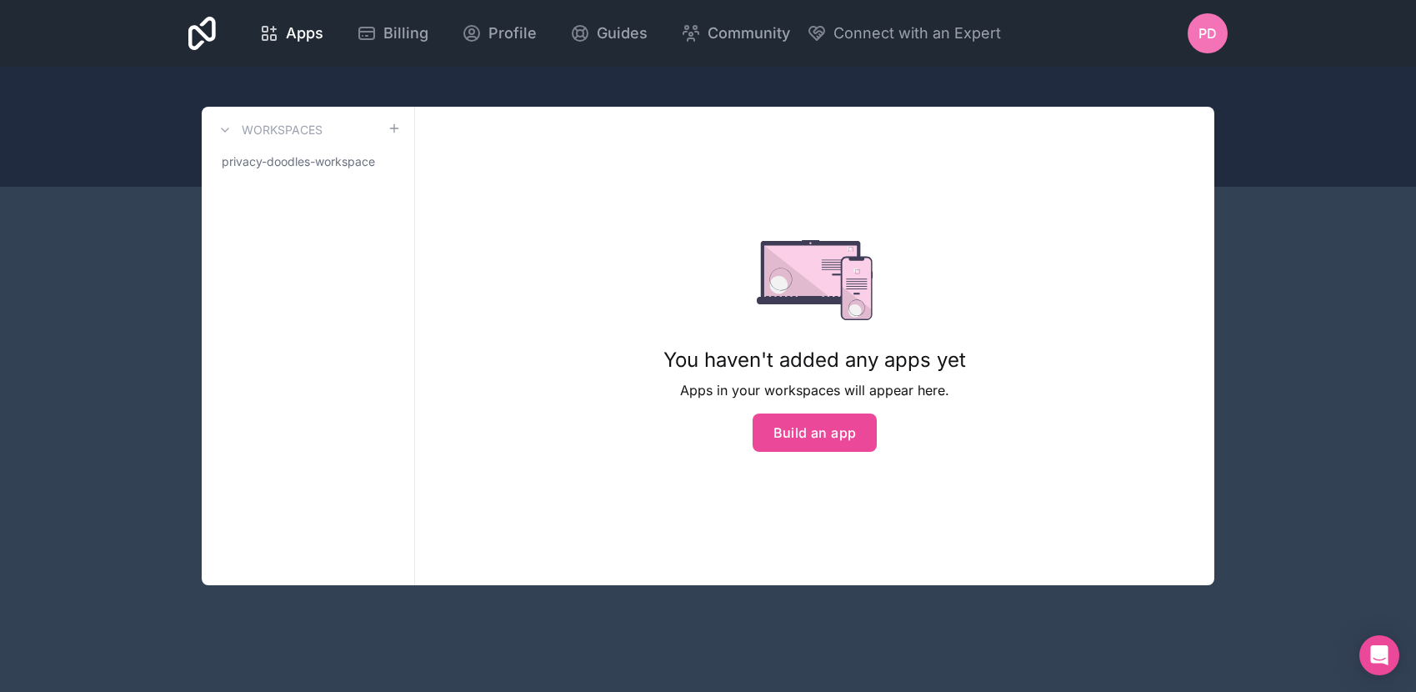
click at [1202, 40] on span "PD" at bounding box center [1207, 33] width 18 height 20
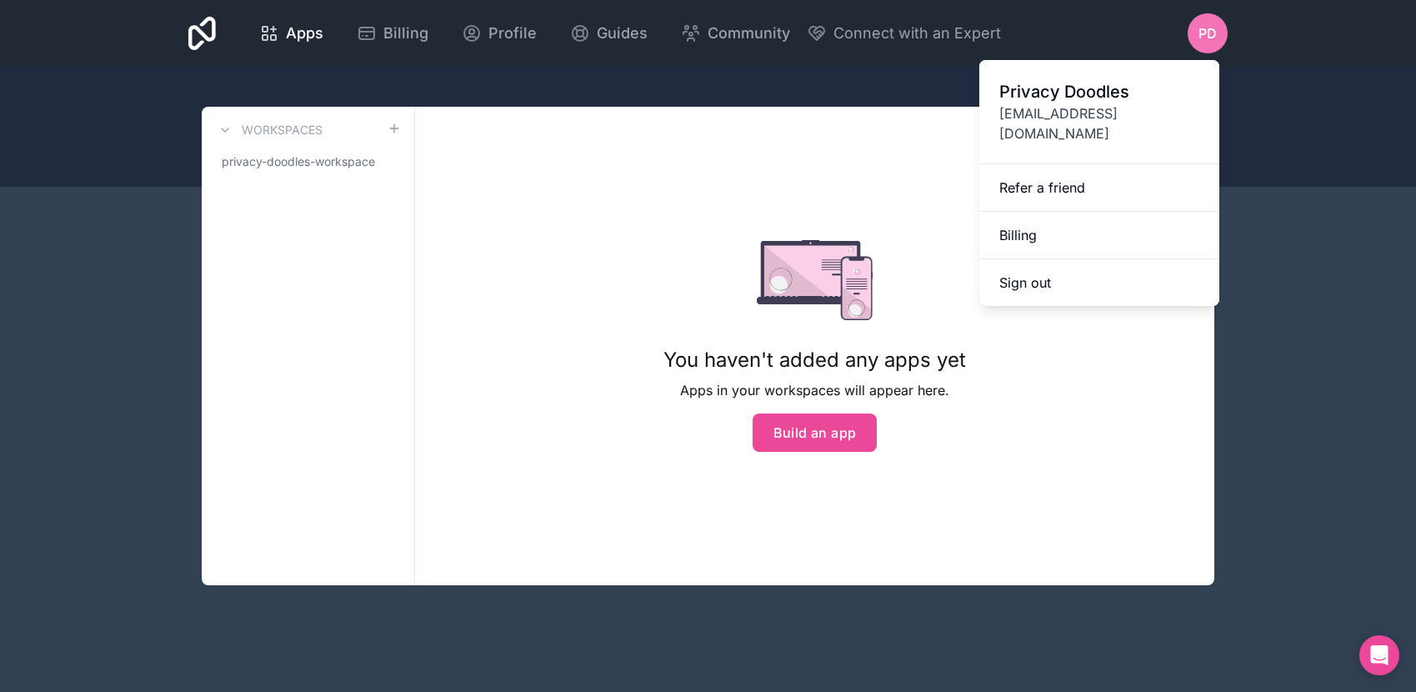
click at [905, 119] on div "You haven't added any apps yet Apps in your workspaces will appear here. Build …" at bounding box center [814, 346] width 799 height 478
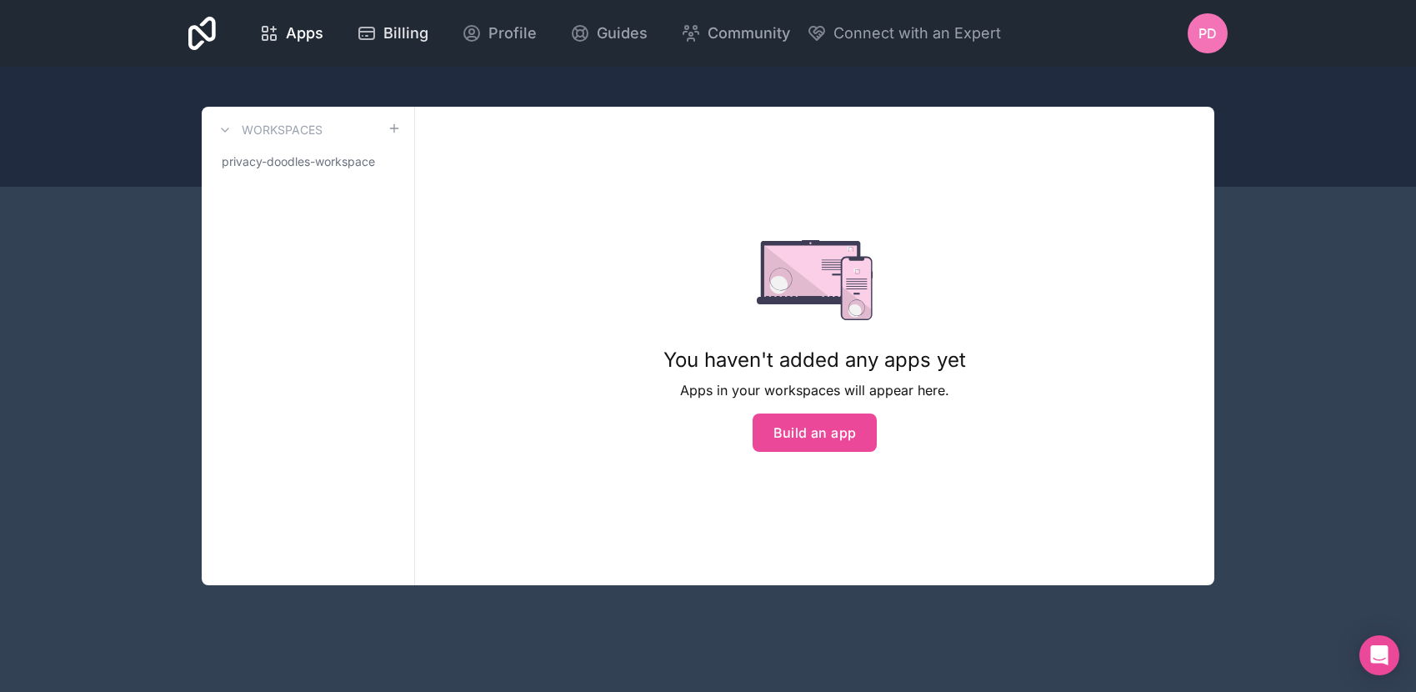
click at [412, 37] on span "Billing" at bounding box center [405, 33] width 45 height 23
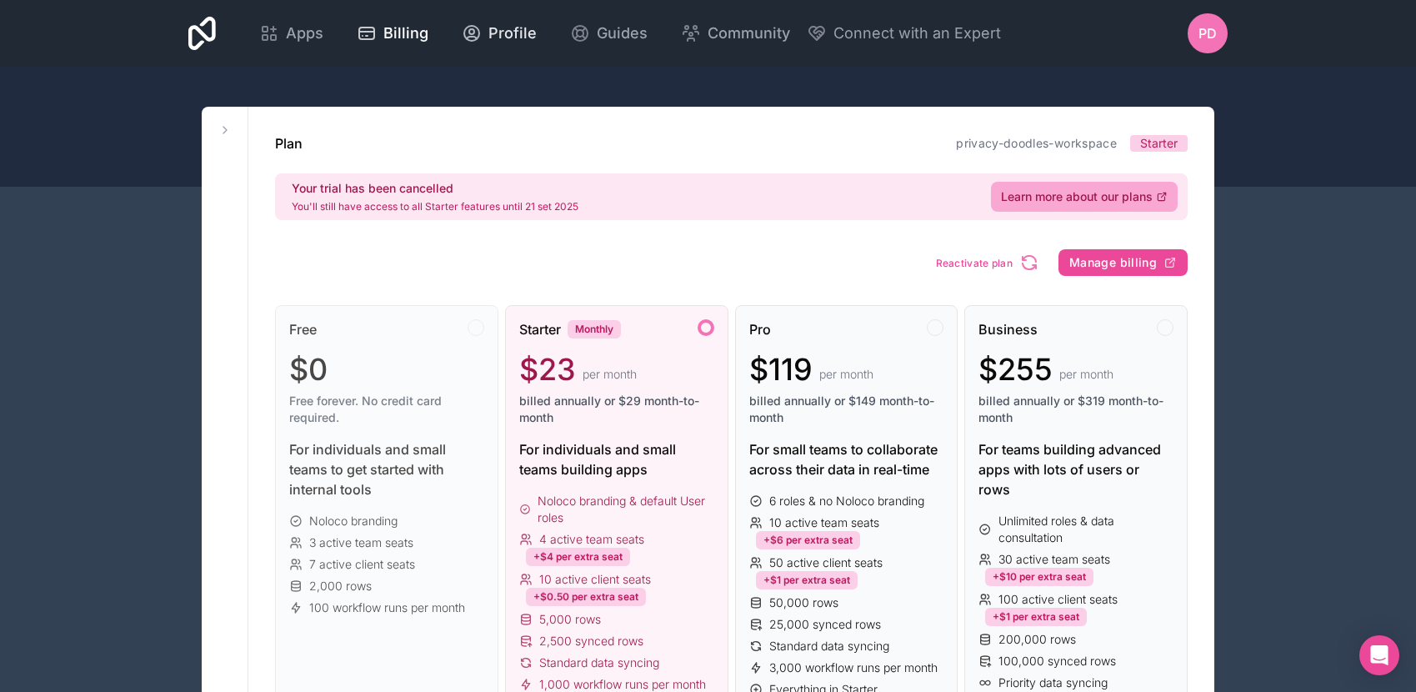
click at [522, 29] on span "Profile" at bounding box center [512, 33] width 48 height 23
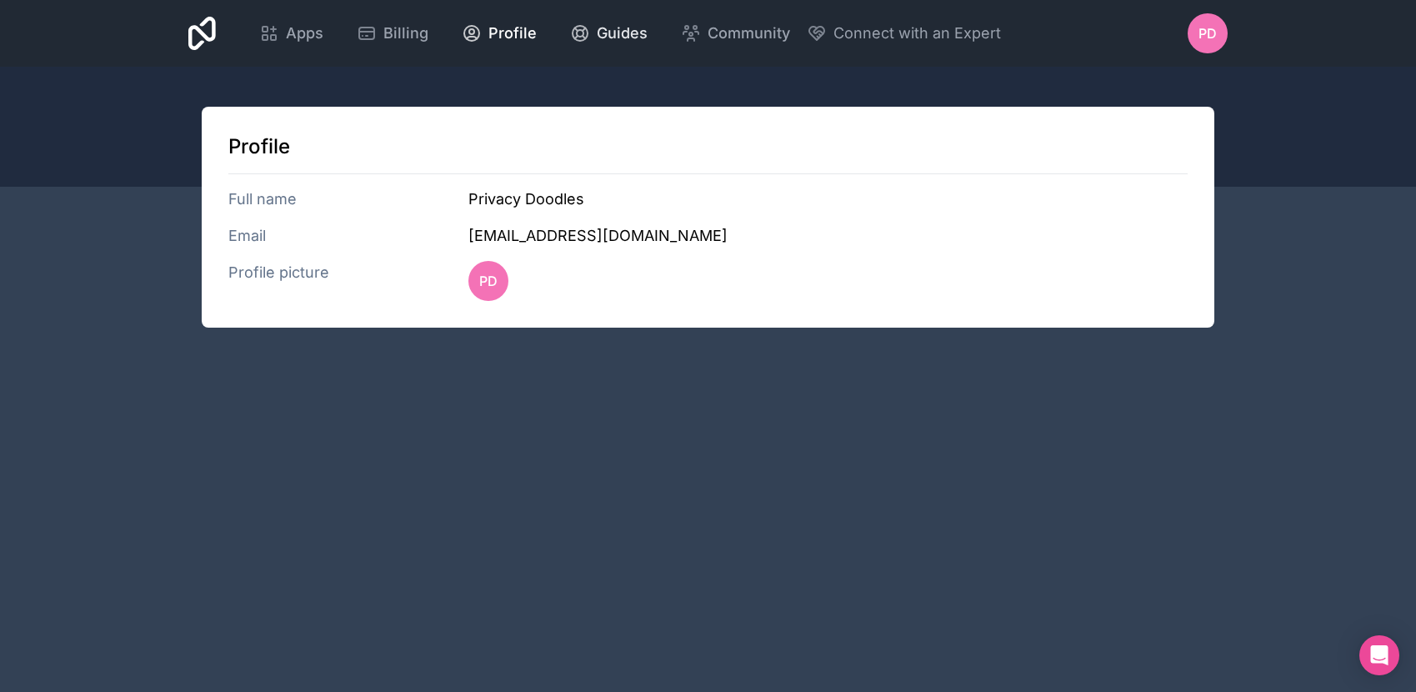
click at [597, 32] on span "Guides" at bounding box center [622, 33] width 51 height 23
click at [204, 26] on icon at bounding box center [201, 33] width 27 height 33
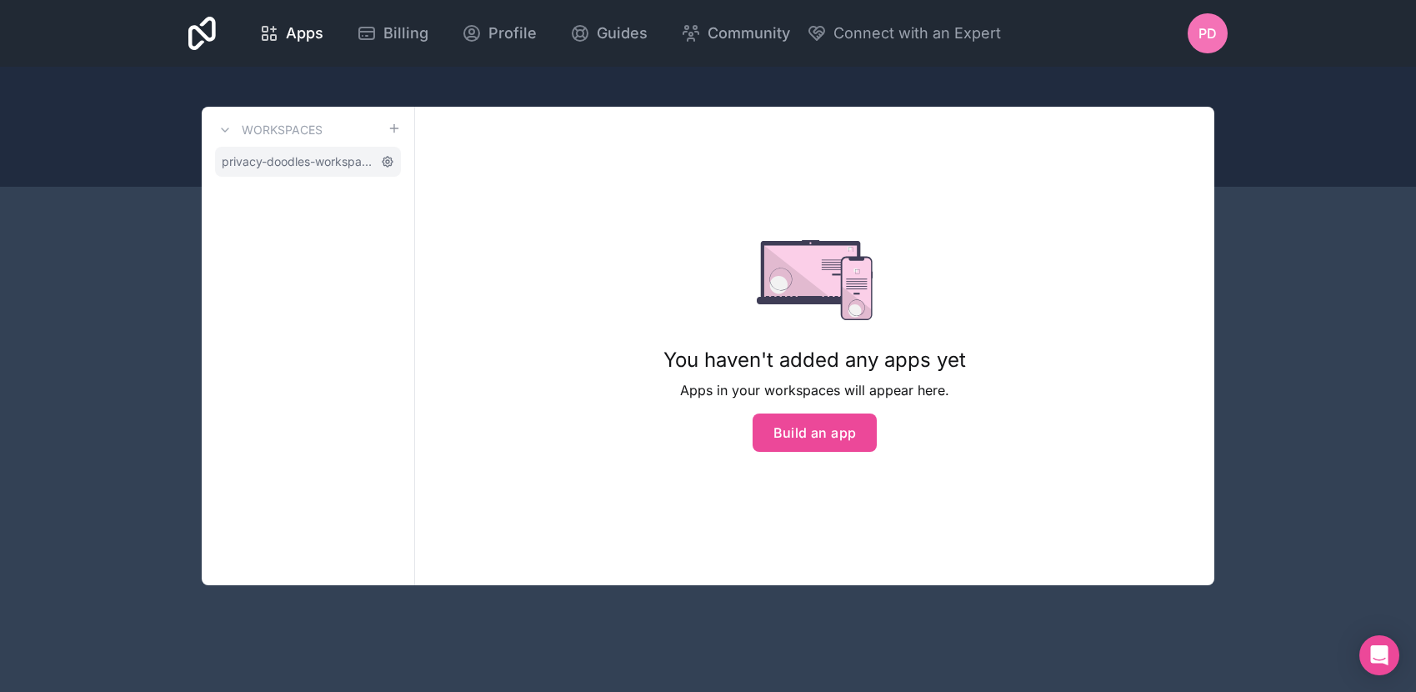
click at [383, 157] on icon at bounding box center [387, 161] width 13 height 13
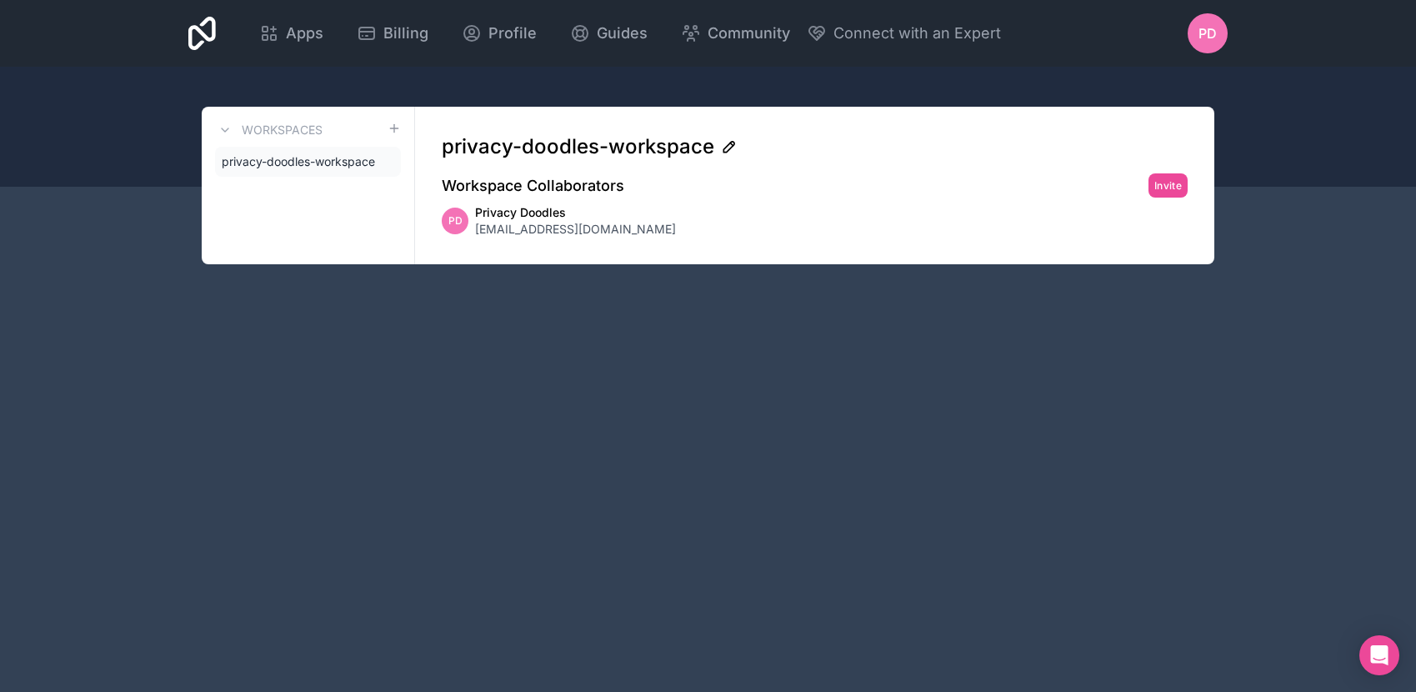
click at [726, 146] on icon at bounding box center [729, 146] width 17 height 17
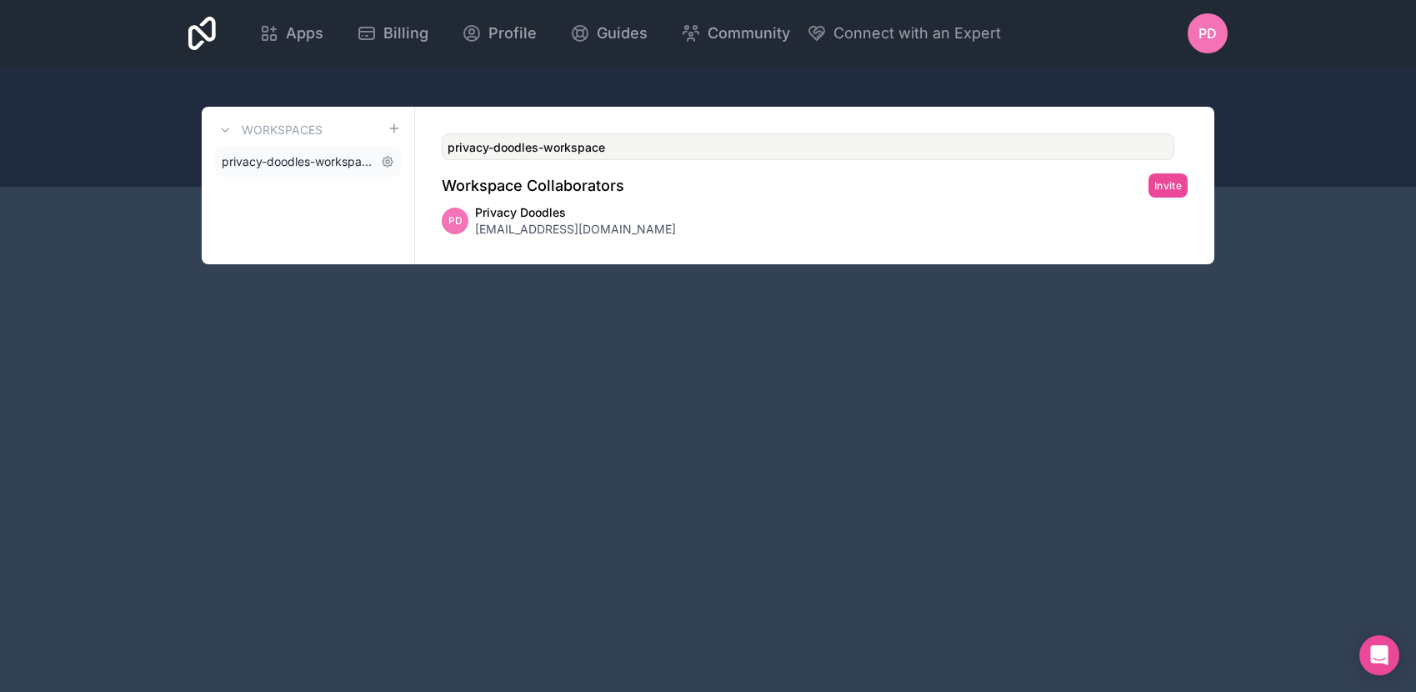
click at [309, 165] on span "privacy-doodles-workspace" at bounding box center [298, 161] width 152 height 17
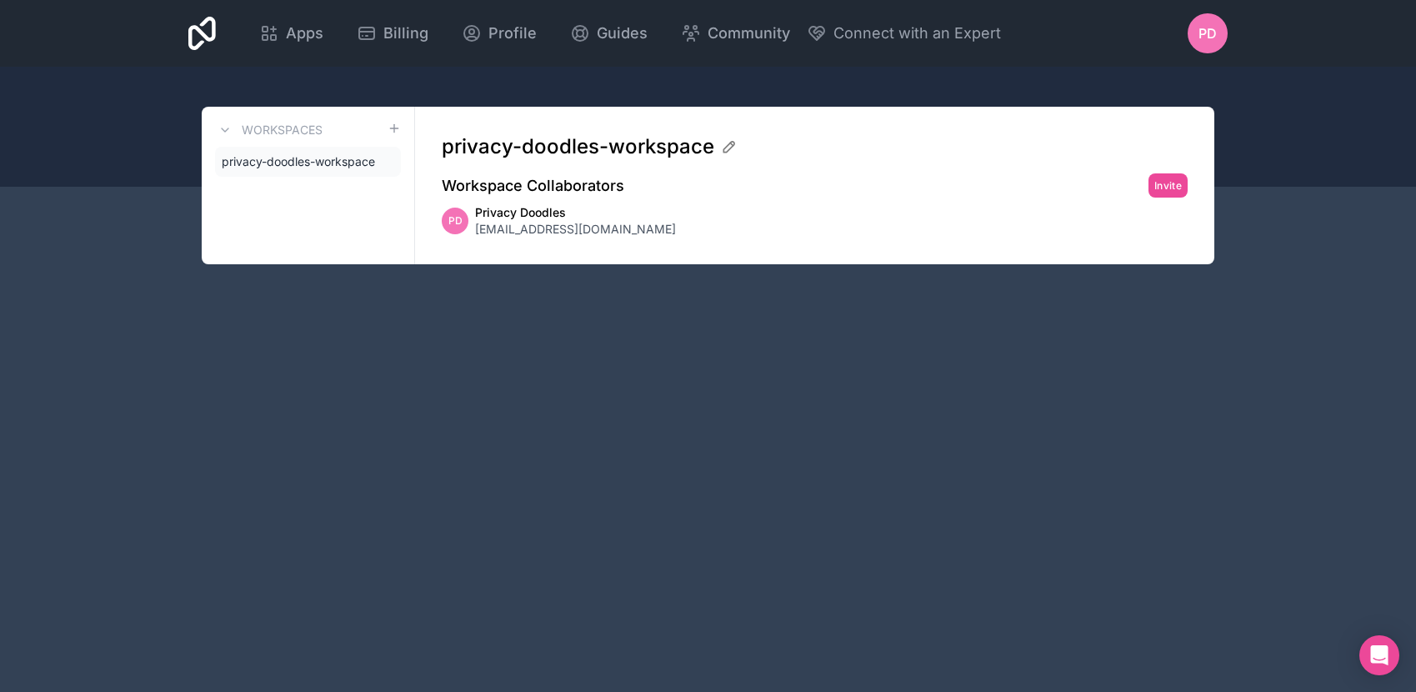
click at [417, 74] on div at bounding box center [708, 127] width 1416 height 120
click at [1372, 653] on icon "Open Intercom Messenger" at bounding box center [1378, 655] width 19 height 22
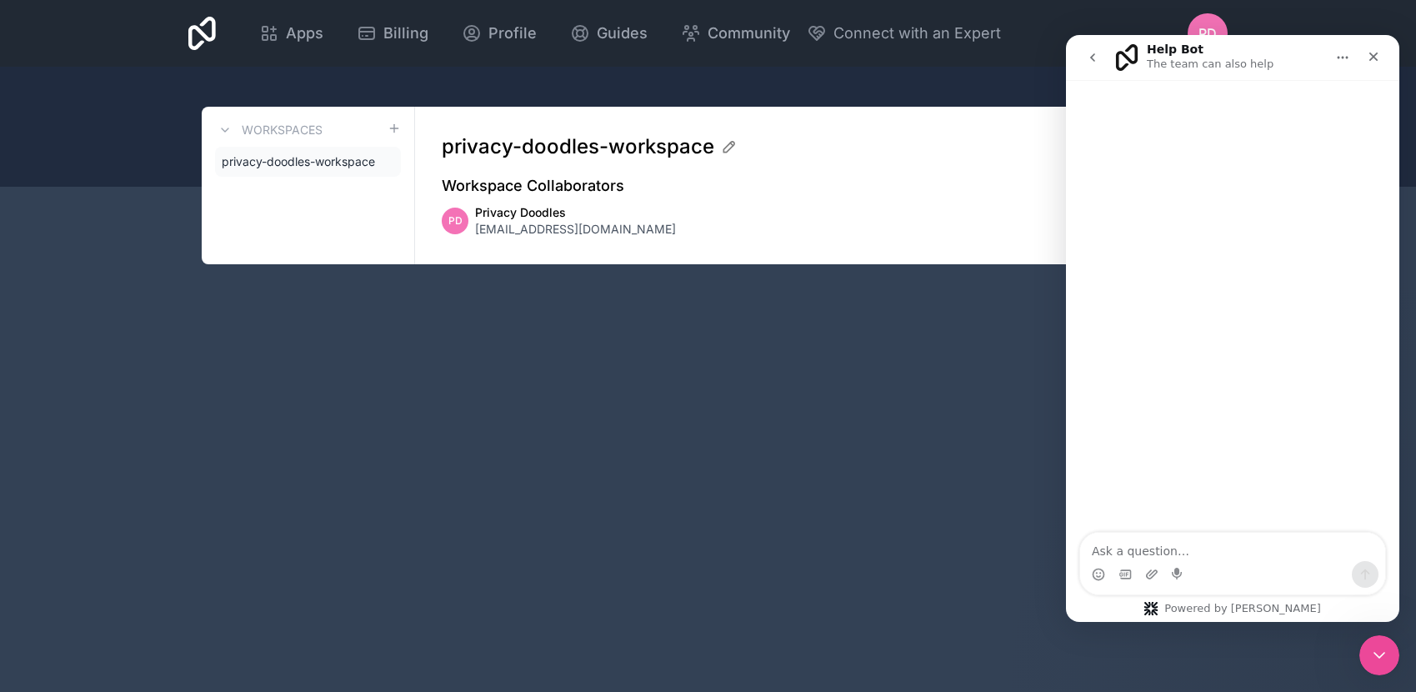
click at [1141, 551] on textarea "Ask a question…" at bounding box center [1232, 546] width 305 height 28
type textarea "Voglio cancellare il mio account e i dati associati"
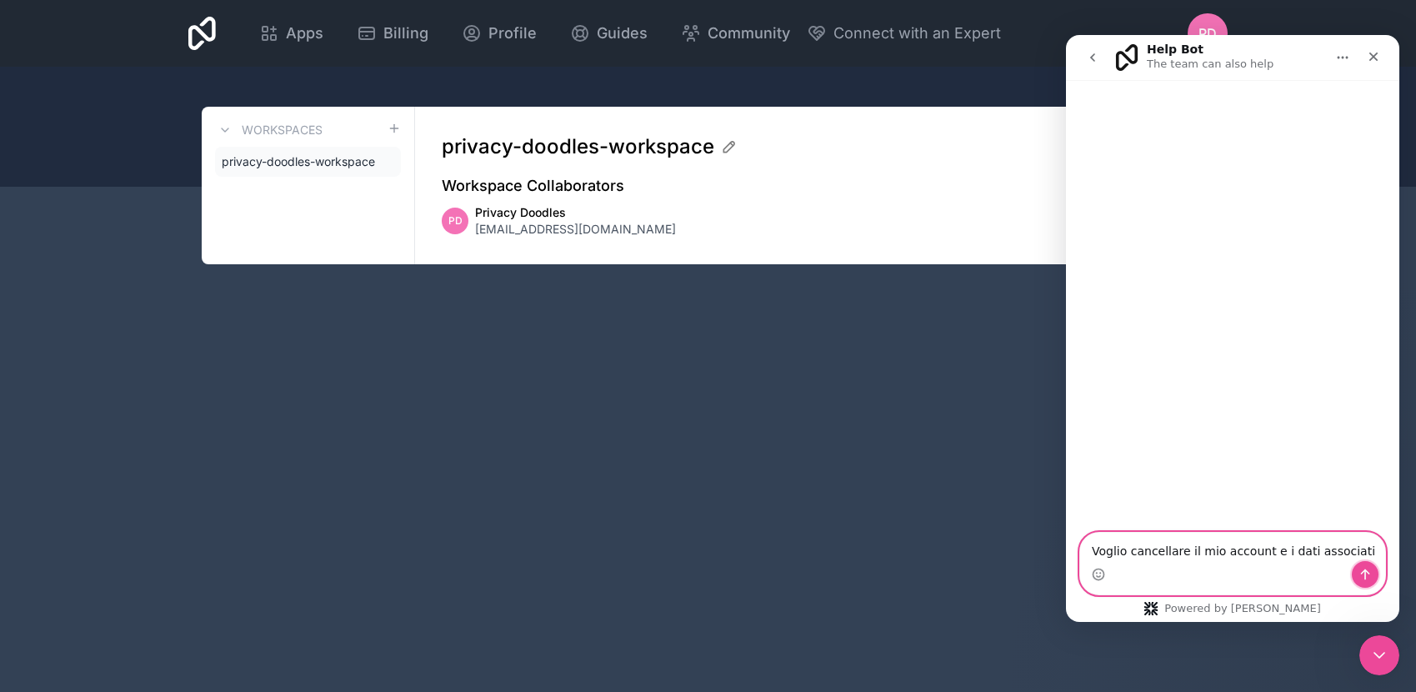
click at [1369, 572] on icon "Send a message…" at bounding box center [1364, 573] width 13 height 13
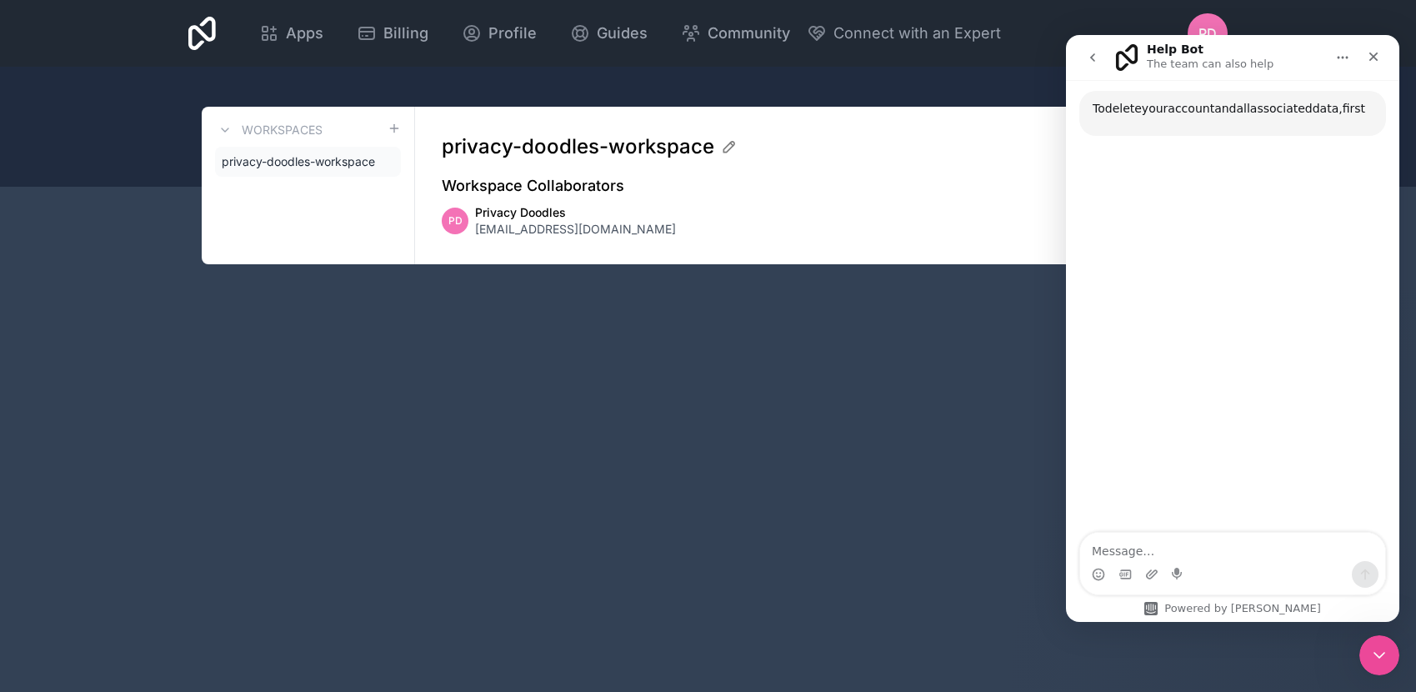
scroll to position [122, 0]
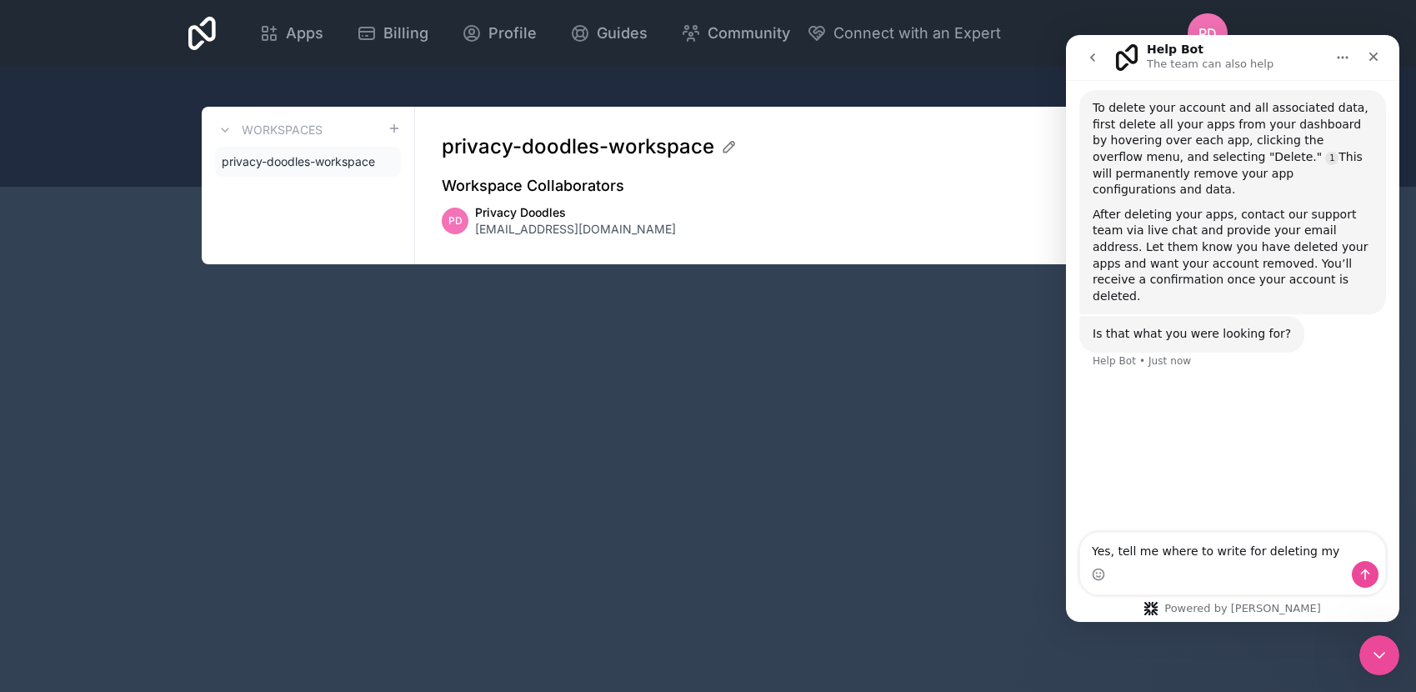
type textarea "Yes, tell me where to write for deleting my account"
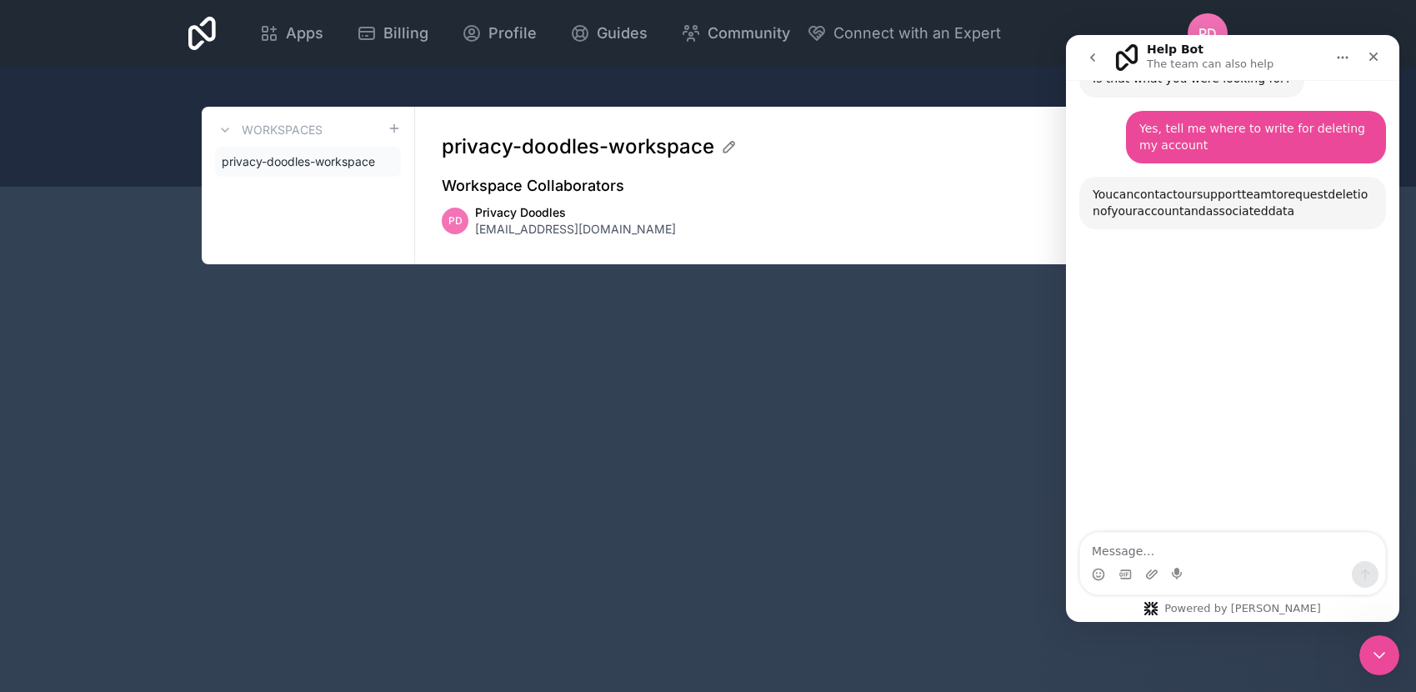
scroll to position [381, 0]
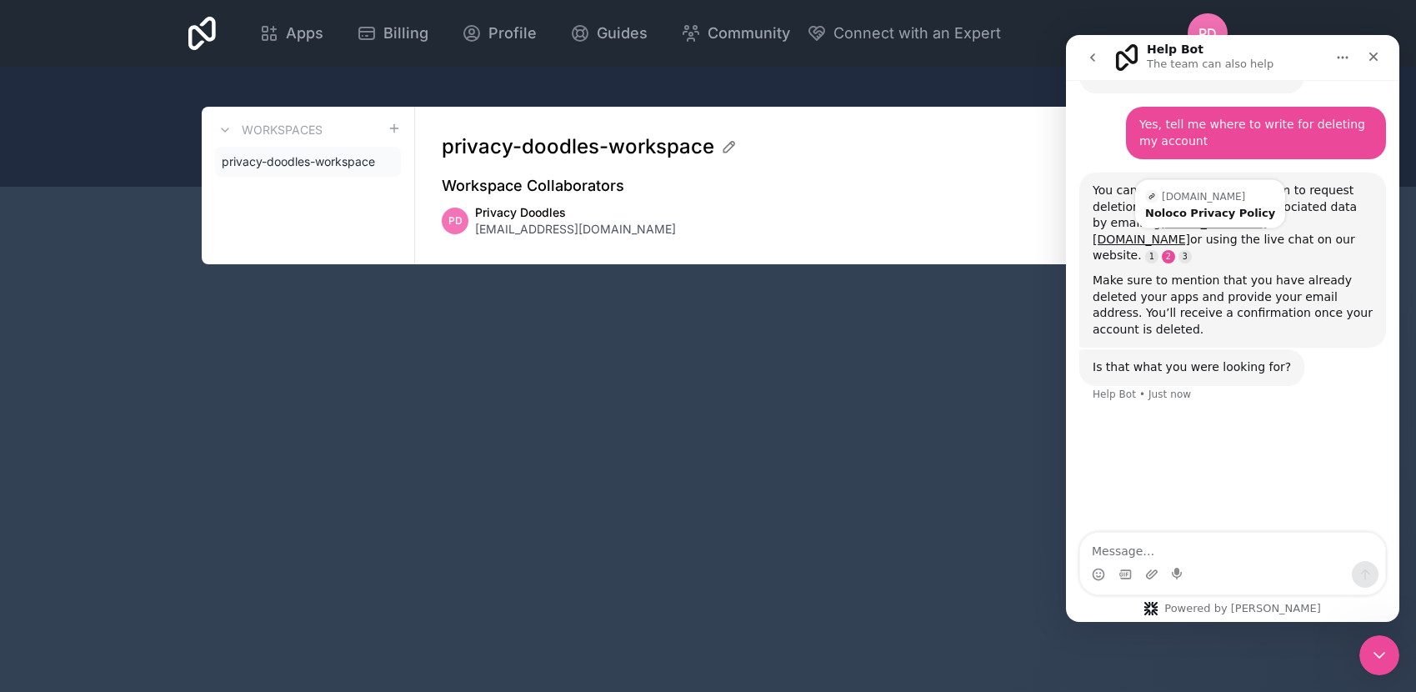
click at [1175, 250] on link "Source reference 128548440:" at bounding box center [1168, 256] width 13 height 13
drag, startPoint x: 1242, startPoint y: 192, endPoint x: 1142, endPoint y: 192, distance: 99.2
click at [1142, 192] on div "You can contact our support team to request deletion of your account and associ…" at bounding box center [1232, 223] width 280 height 82
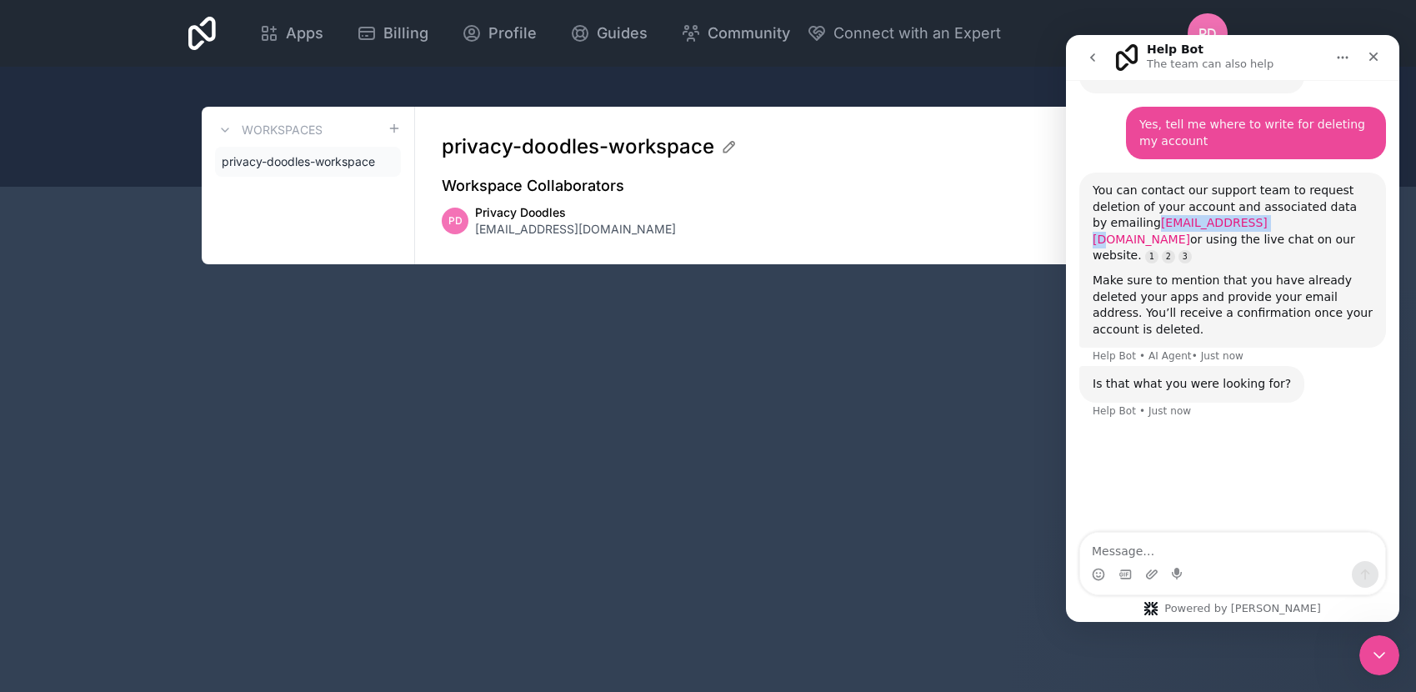
copy link "support@noloco.io"
